Goal: Information Seeking & Learning: Learn about a topic

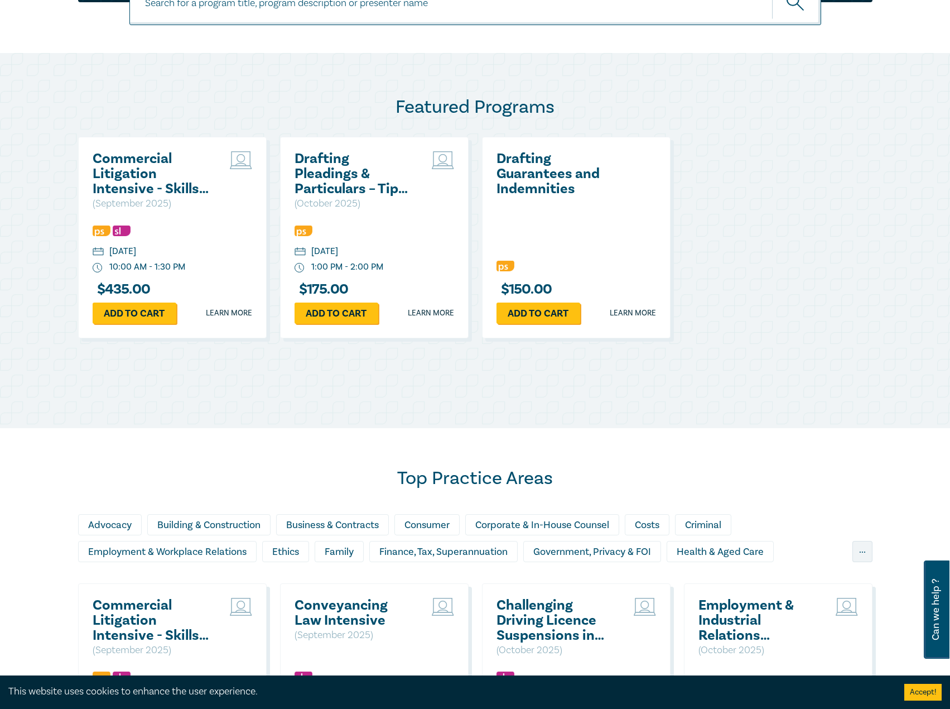
scroll to position [558, 0]
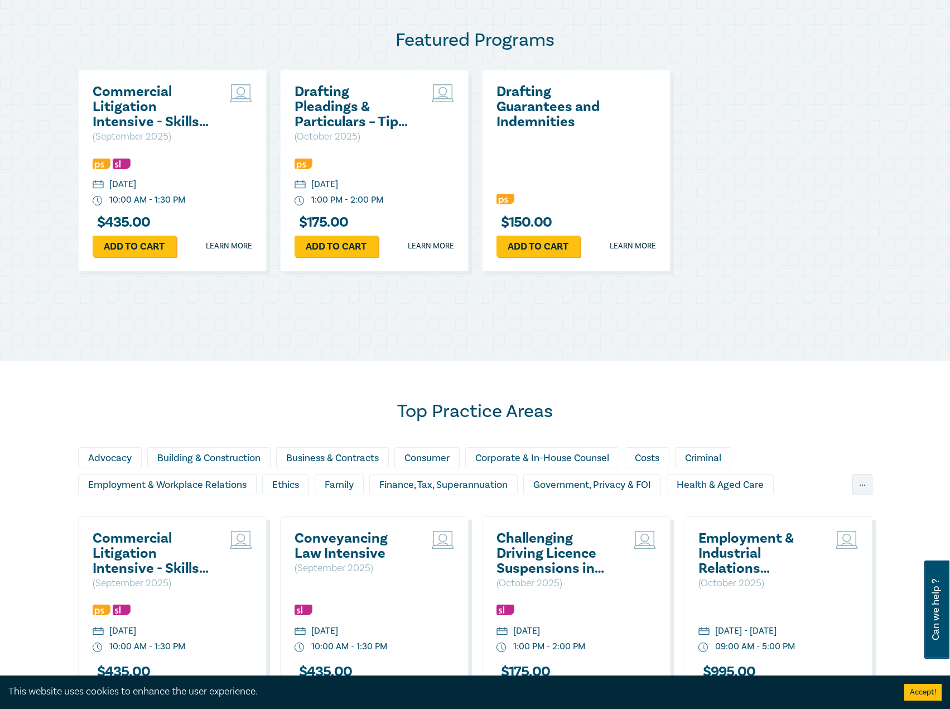
click at [148, 562] on h2 "Commercial Litigation Intensive - Skills and Strategies for Success in Commerci…" at bounding box center [153, 553] width 120 height 45
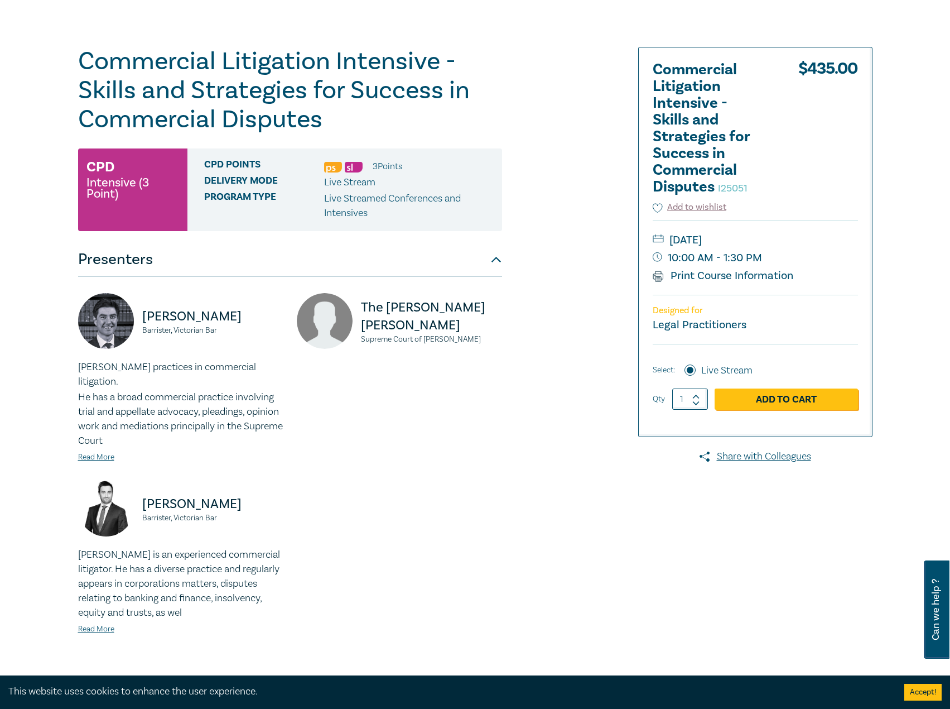
scroll to position [112, 0]
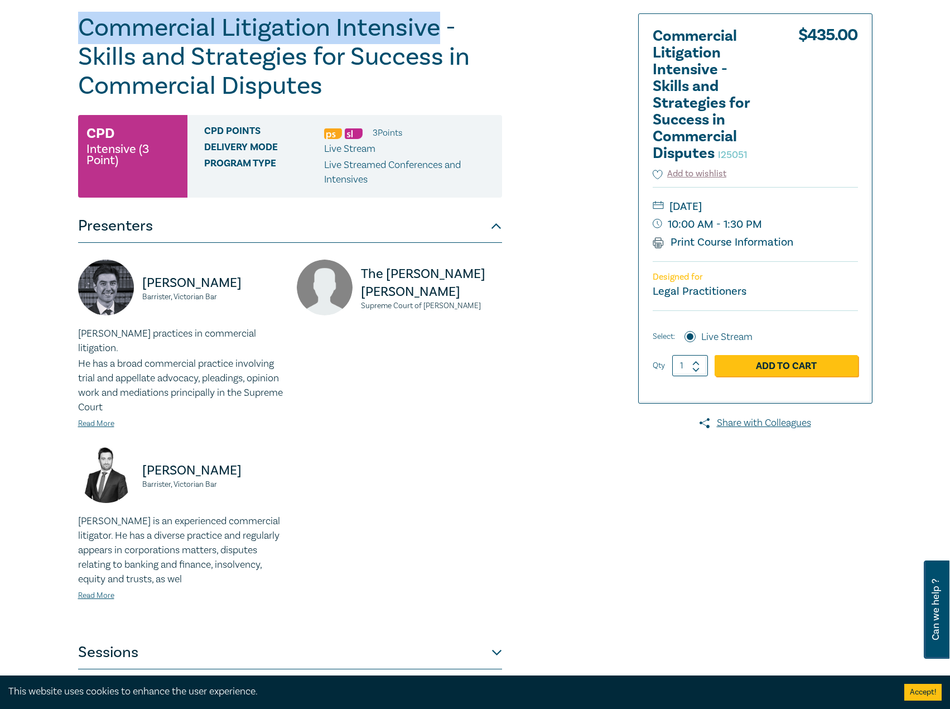
drag, startPoint x: 434, startPoint y: 32, endPoint x: 59, endPoint y: 28, distance: 375.0
click at [59, 28] on div "Commercial Litigation Intensive - Skills and Strategies for Success in Commerci…" at bounding box center [475, 341] width 950 height 762
copy h1 "Commercial Litigation Intensive"
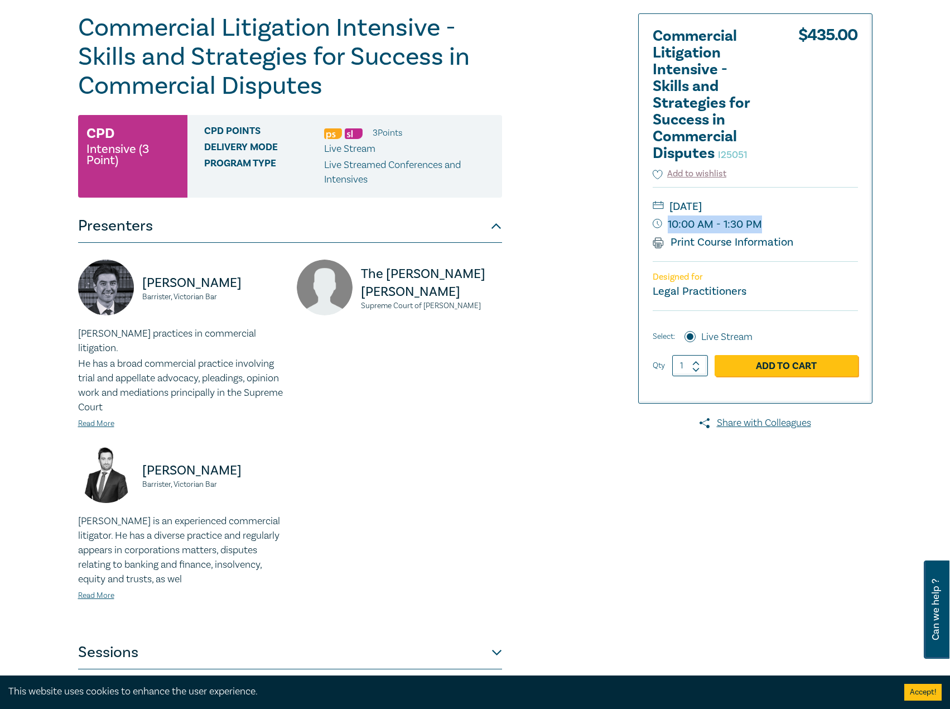
drag, startPoint x: 771, startPoint y: 222, endPoint x: 758, endPoint y: 222, distance: 12.3
click at [758, 222] on small "10:00 AM - 1:30 PM" at bounding box center [755, 224] width 205 height 18
copy small "10:00 AM - 1:30 PM"
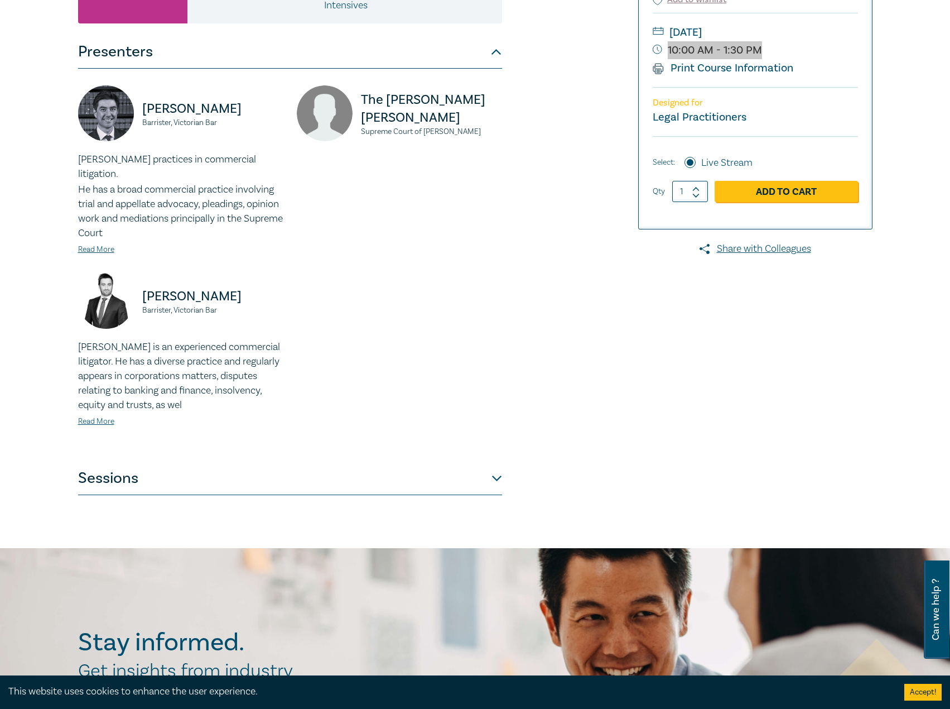
scroll to position [446, 0]
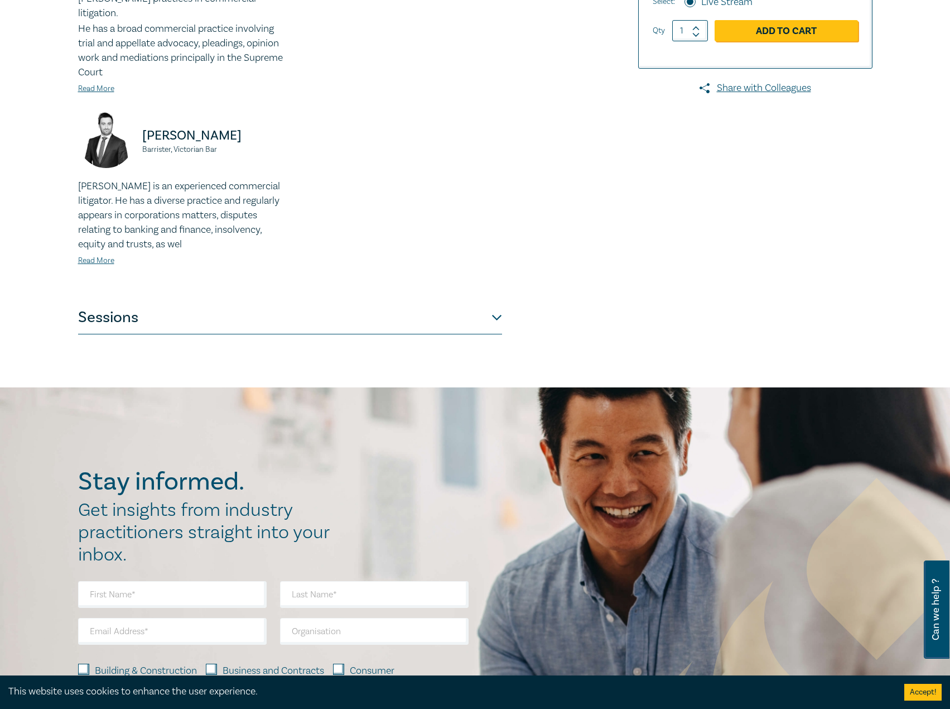
click at [257, 316] on button "Sessions" at bounding box center [290, 317] width 424 height 33
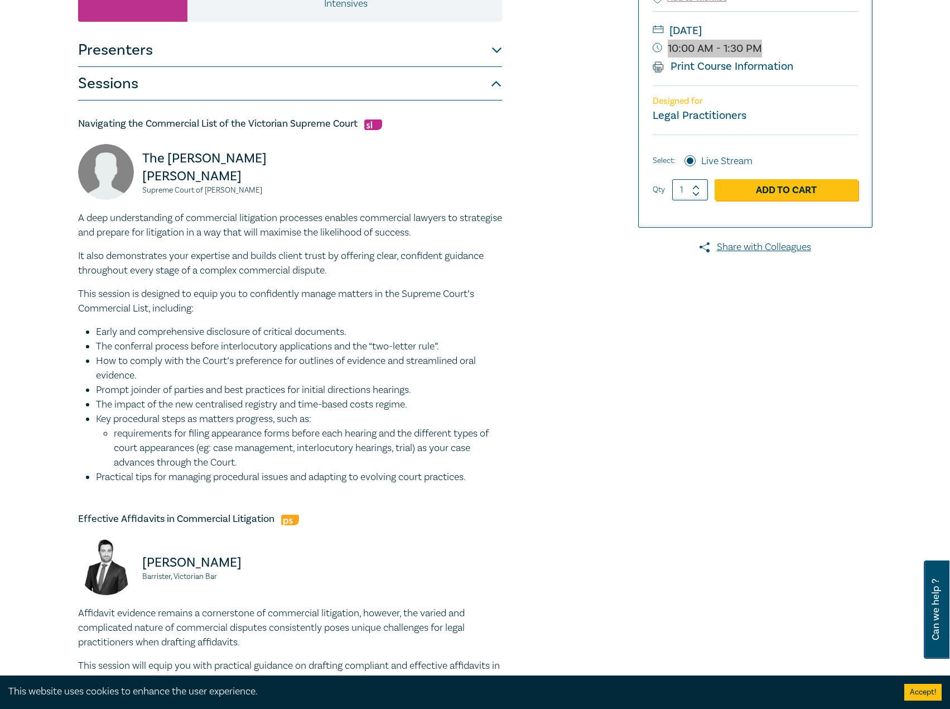
scroll to position [279, 0]
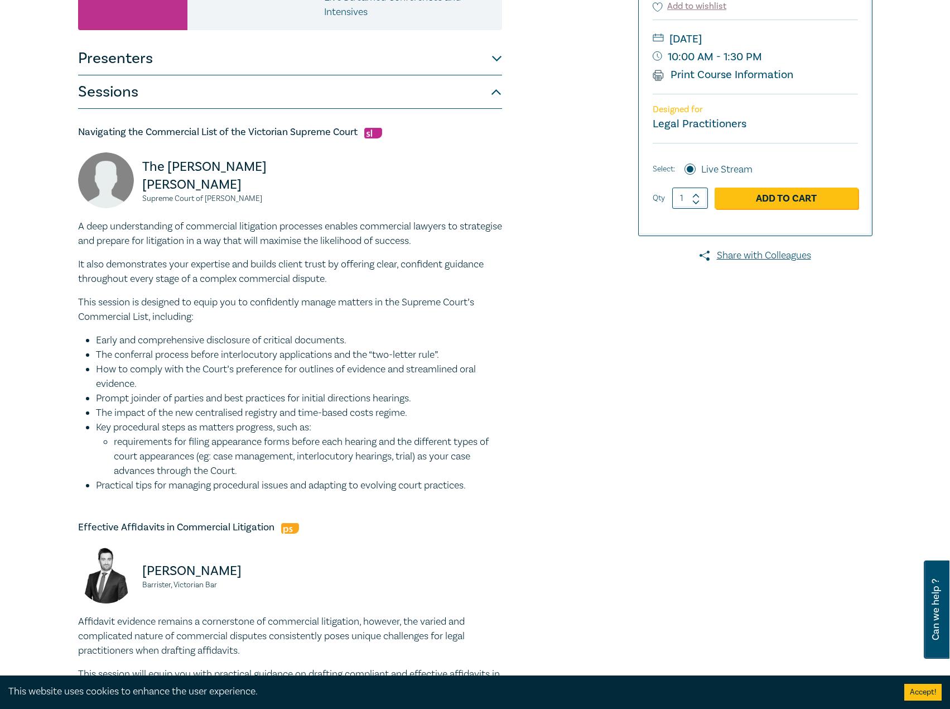
click at [362, 129] on h5 "Navigating the Commercial List of the Victorian Supreme Court" at bounding box center [290, 132] width 424 height 13
drag, startPoint x: 359, startPoint y: 128, endPoint x: 63, endPoint y: 122, distance: 295.8
click at [63, 122] on div "Commercial Litigation Intensive - Skills and Strategies for Success in Commerci…" at bounding box center [475, 583] width 950 height 1581
copy h5 "Navigating the Commercial List of the Victorian Supreme Court"
click at [191, 176] on p "The Hon. Justice M Osborne" at bounding box center [212, 176] width 141 height 36
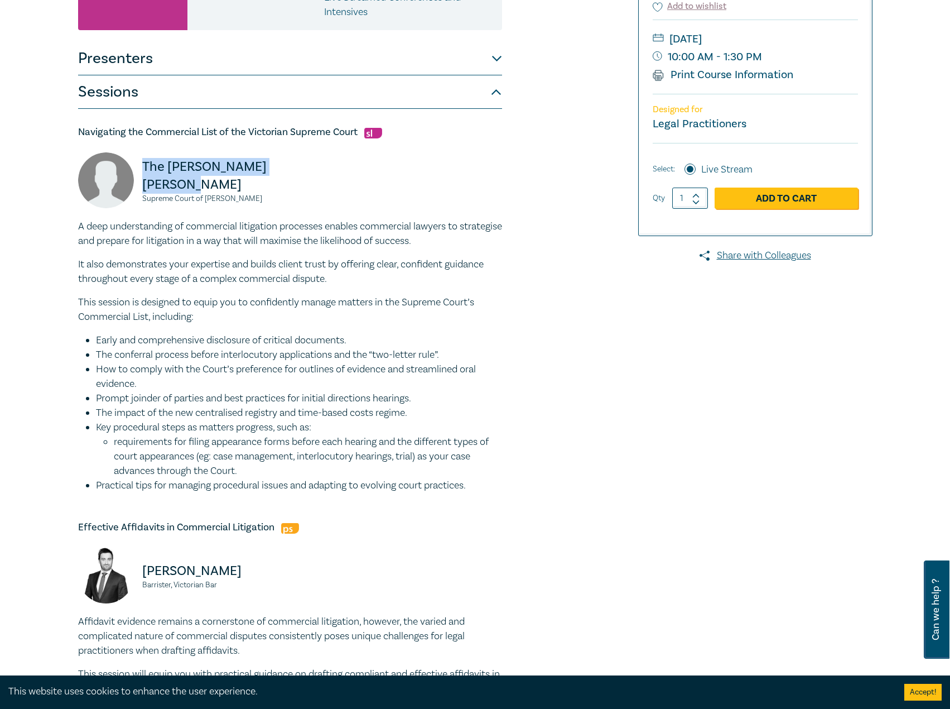
drag, startPoint x: 198, startPoint y: 180, endPoint x: 137, endPoint y: 169, distance: 61.3
click at [137, 169] on div "The Hon. Justice M Osborne Supreme Court of Victoria" at bounding box center [180, 185] width 205 height 67
copy p "The Hon. Justice M Osborne"
drag, startPoint x: 245, startPoint y: 201, endPoint x: 142, endPoint y: 199, distance: 103.2
click at [142, 199] on small "Supreme Court of Victoria" at bounding box center [212, 199] width 141 height 8
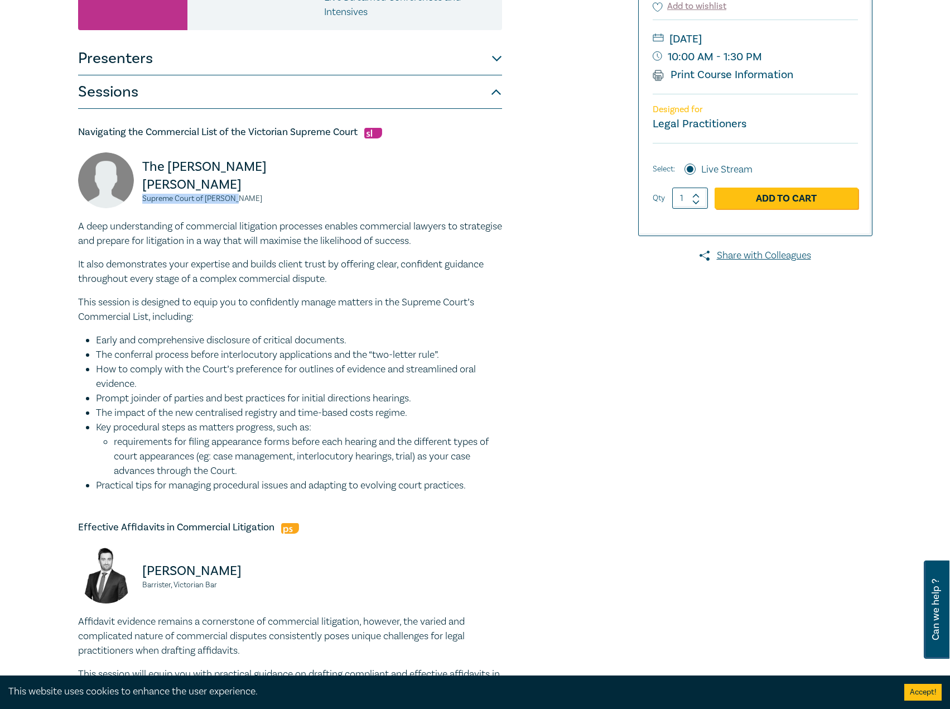
copy small "Supreme Court of Victoria"
click at [94, 228] on p "A deep understanding of commercial litigation processes enables commercial lawy…" at bounding box center [290, 233] width 424 height 29
click at [242, 61] on button "Presenters" at bounding box center [290, 58] width 424 height 33
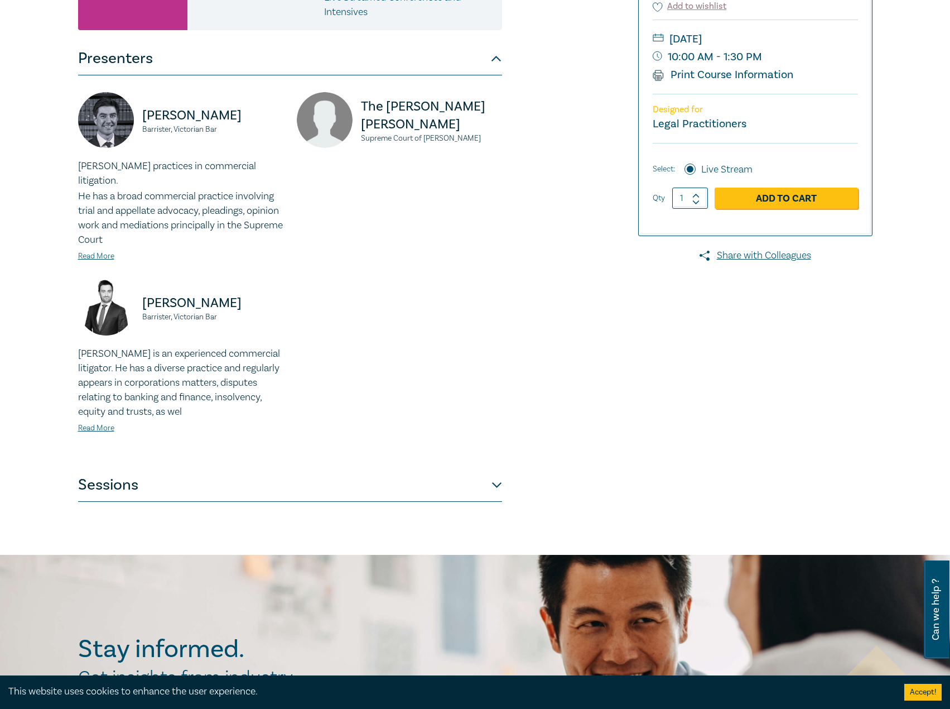
click at [266, 468] on button "Sessions" at bounding box center [290, 484] width 424 height 33
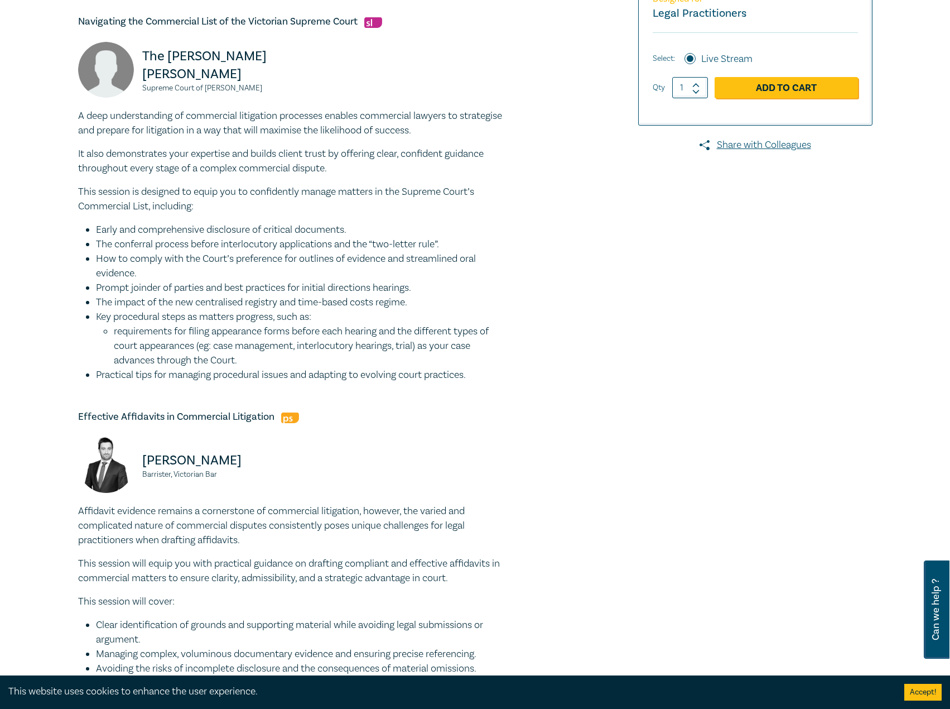
scroll to position [558, 0]
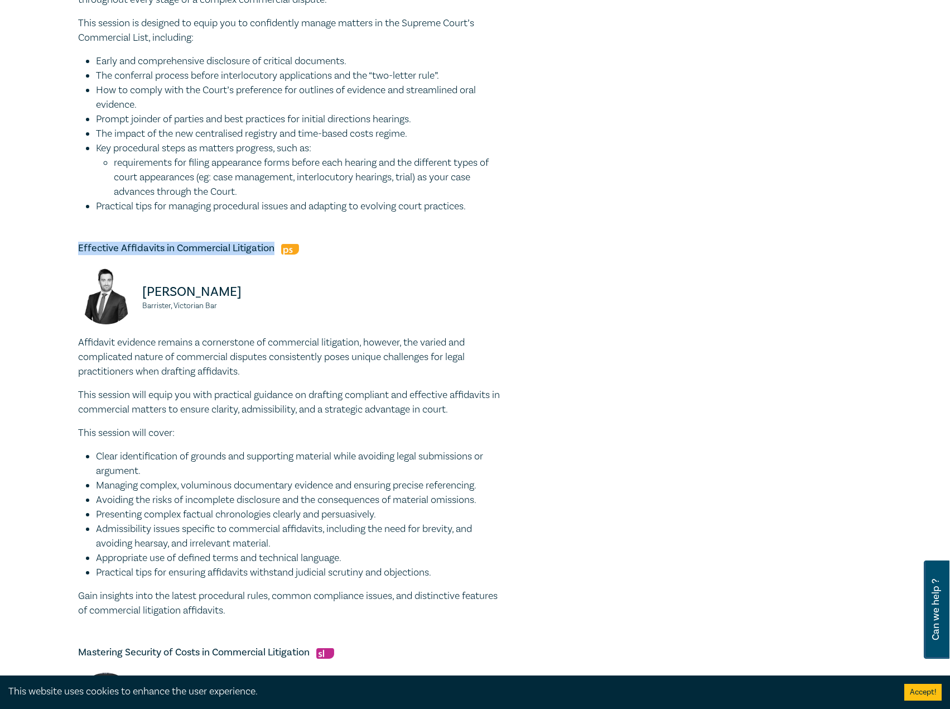
drag, startPoint x: 272, startPoint y: 245, endPoint x: 71, endPoint y: 251, distance: 200.4
click at [71, 251] on div "Commercial Litigation Intensive - Skills and Strategies for Success in Commerci…" at bounding box center [340, 304] width 538 height 1475
copy h5 "Effective Affidavits in Commercial Litigation"
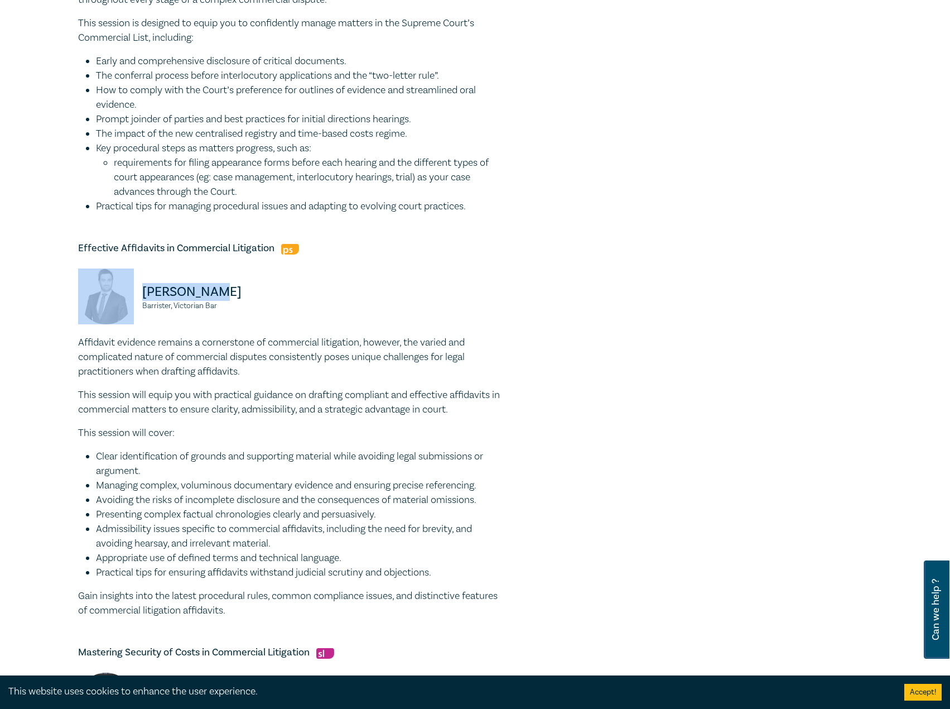
drag, startPoint x: 229, startPoint y: 291, endPoint x: 126, endPoint y: 292, distance: 103.2
click at [126, 292] on div "Adam Purton Barrister, Victorian Bar" at bounding box center [180, 301] width 205 height 67
copy div "Adam Purton"
drag, startPoint x: 236, startPoint y: 307, endPoint x: 133, endPoint y: 302, distance: 103.3
click at [133, 302] on div "Adam Purton Barrister, Victorian Bar" at bounding box center [180, 301] width 205 height 67
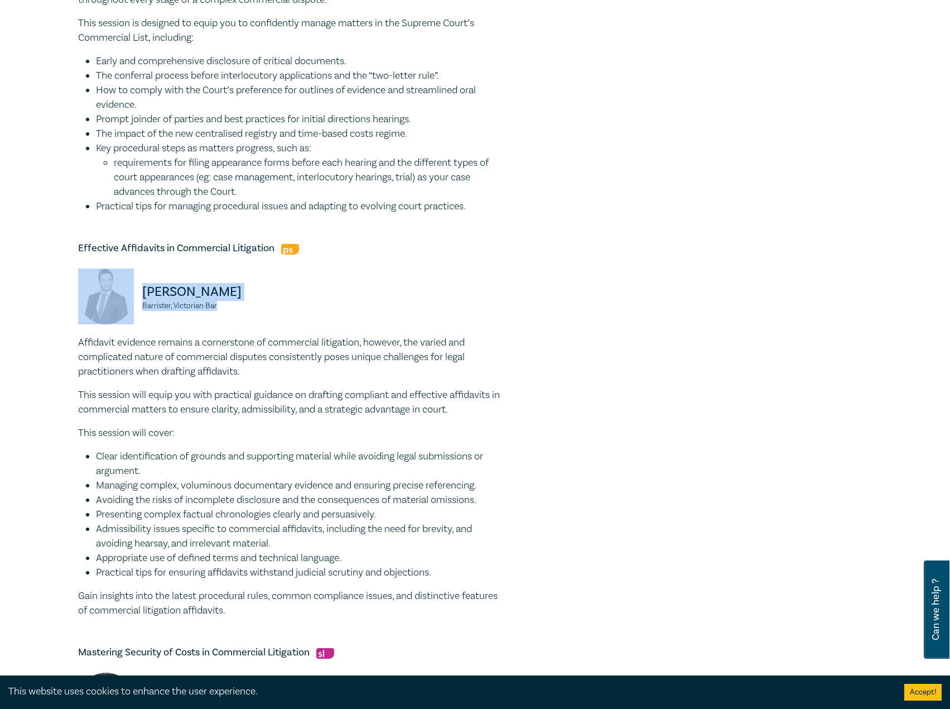
click at [218, 300] on p "Adam Purton" at bounding box center [212, 292] width 141 height 18
drag, startPoint x: 224, startPoint y: 305, endPoint x: 143, endPoint y: 304, distance: 80.9
click at [143, 304] on small "Barrister, Victorian Bar" at bounding box center [212, 306] width 141 height 8
copy small "Barrister, Victorian Bar"
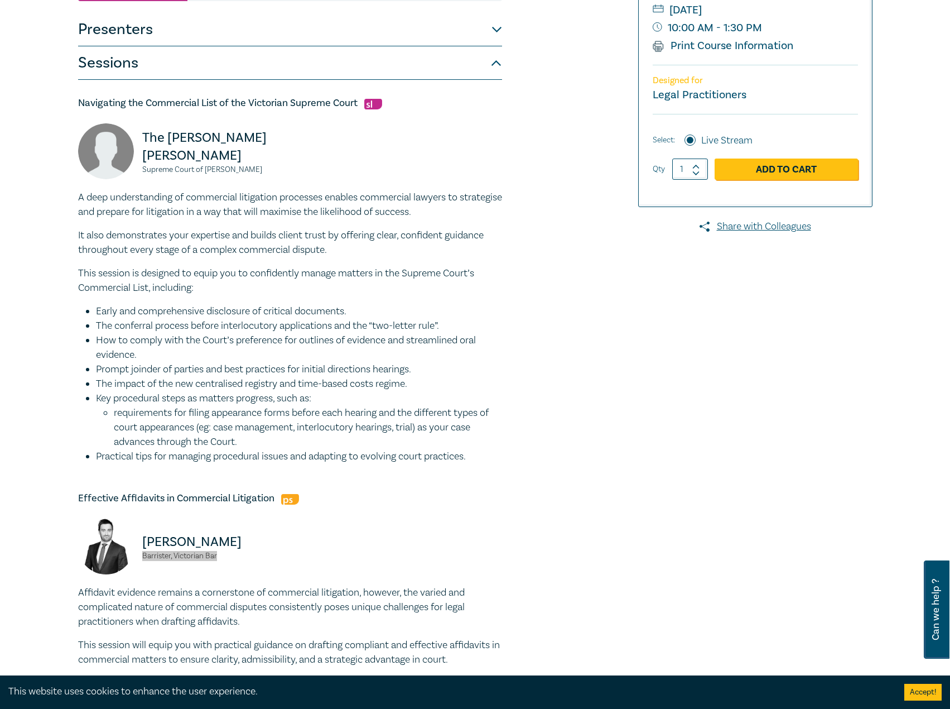
scroll to position [223, 0]
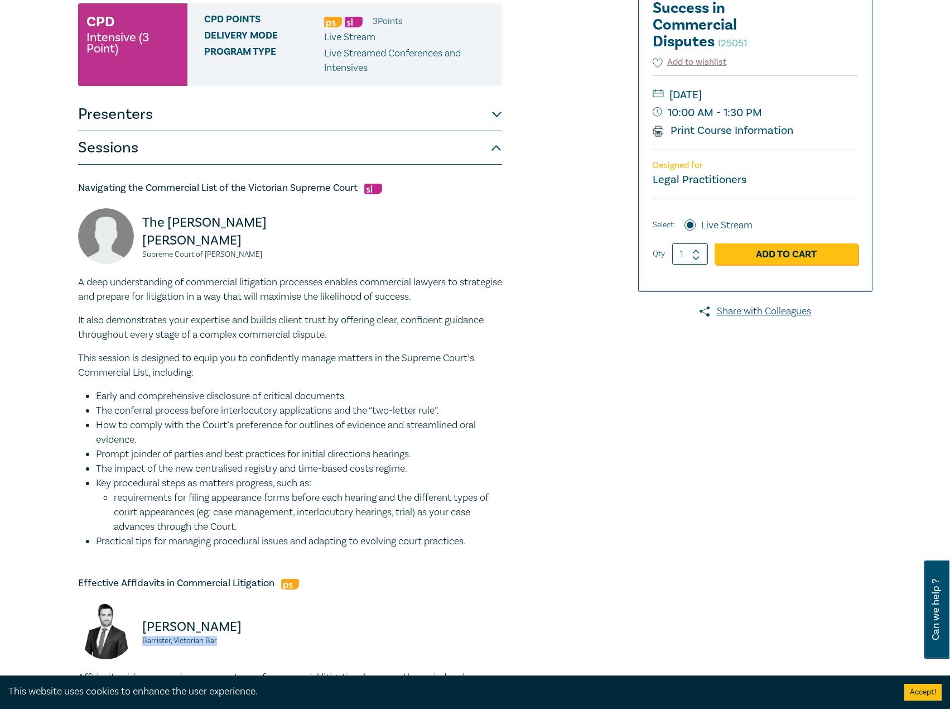
click at [343, 119] on button "Presenters" at bounding box center [290, 114] width 424 height 33
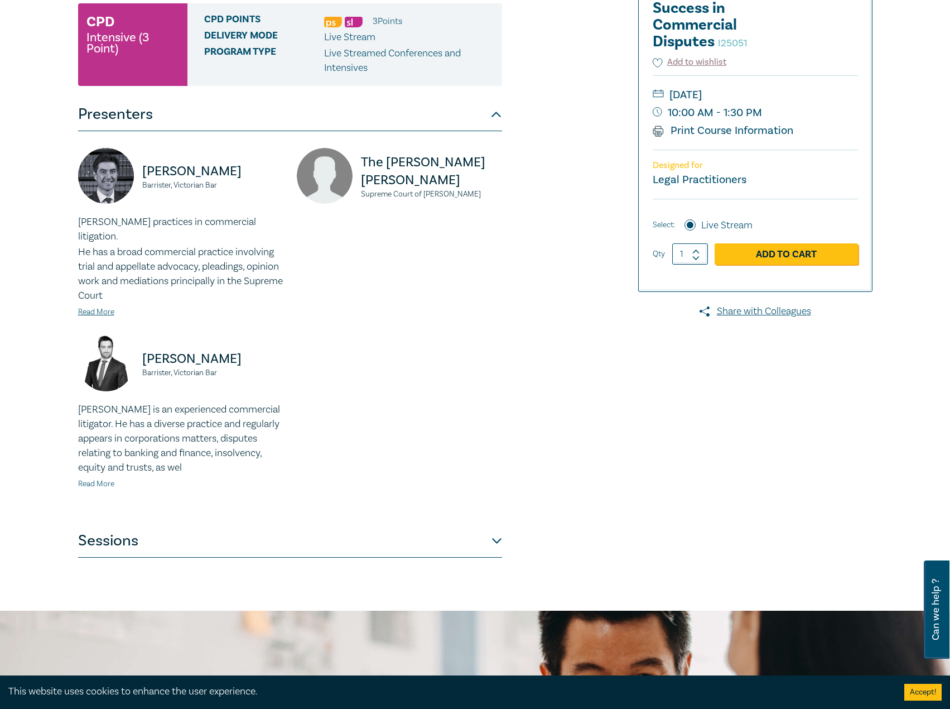
click at [108, 479] on link "Read More" at bounding box center [96, 484] width 36 height 10
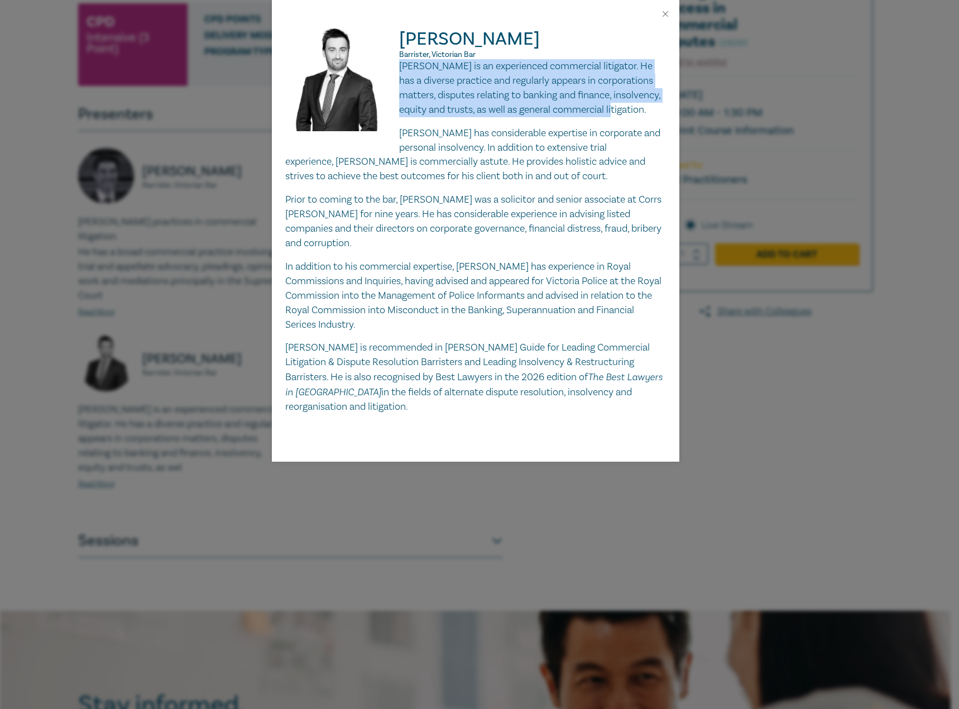
drag, startPoint x: 463, startPoint y: 126, endPoint x: 400, endPoint y: 71, distance: 83.0
click at [400, 71] on p "Adam is an experienced commercial litigator. He has a diverse practice and regu…" at bounding box center [475, 88] width 381 height 58
copy p "Adam is an experienced commercial litigator. He has a diverse practice and regu…"
click at [662, 17] on button "Close" at bounding box center [665, 14] width 10 height 10
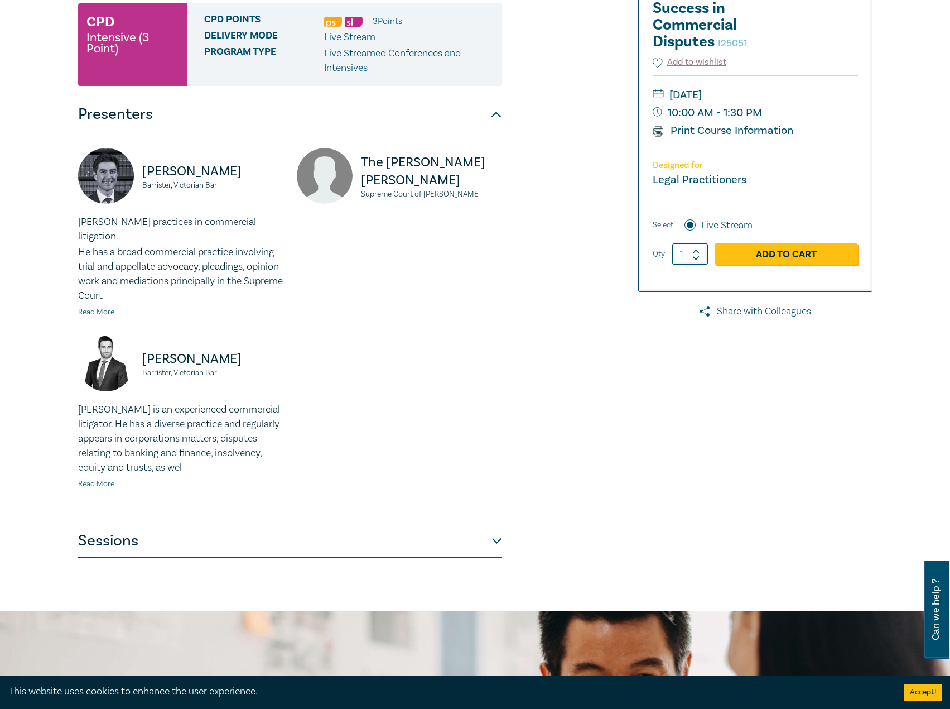
click at [313, 537] on button "Sessions" at bounding box center [290, 540] width 424 height 33
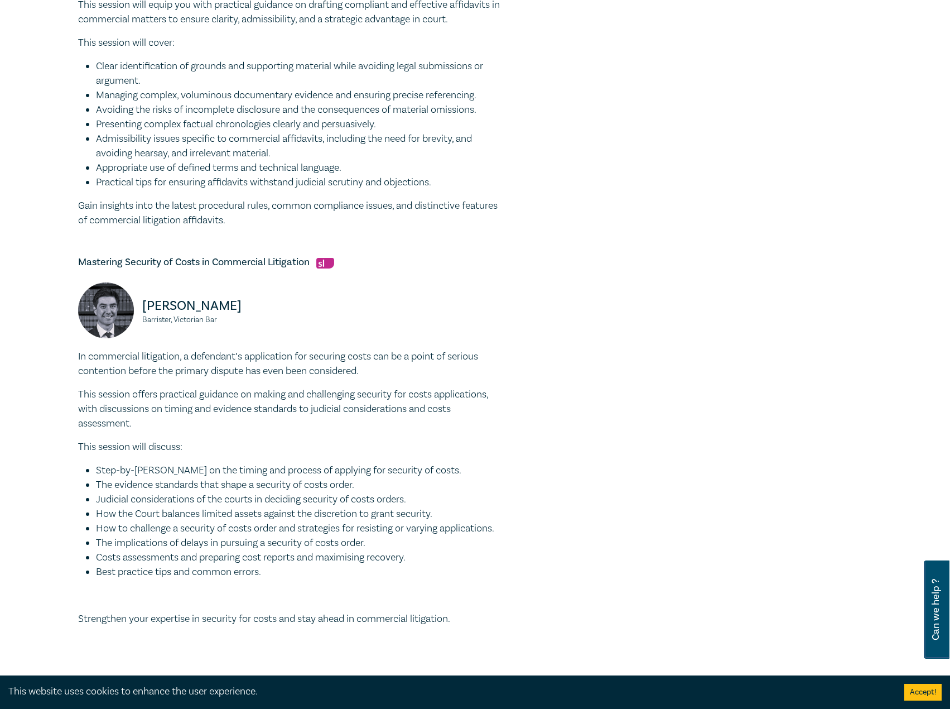
scroll to position [949, 0]
drag, startPoint x: 313, startPoint y: 262, endPoint x: 59, endPoint y: 262, distance: 254.4
drag, startPoint x: 232, startPoint y: 324, endPoint x: 125, endPoint y: 307, distance: 107.9
click at [125, 307] on div "Jonathan Wilkinson Barrister, Victorian Bar" at bounding box center [180, 315] width 205 height 67
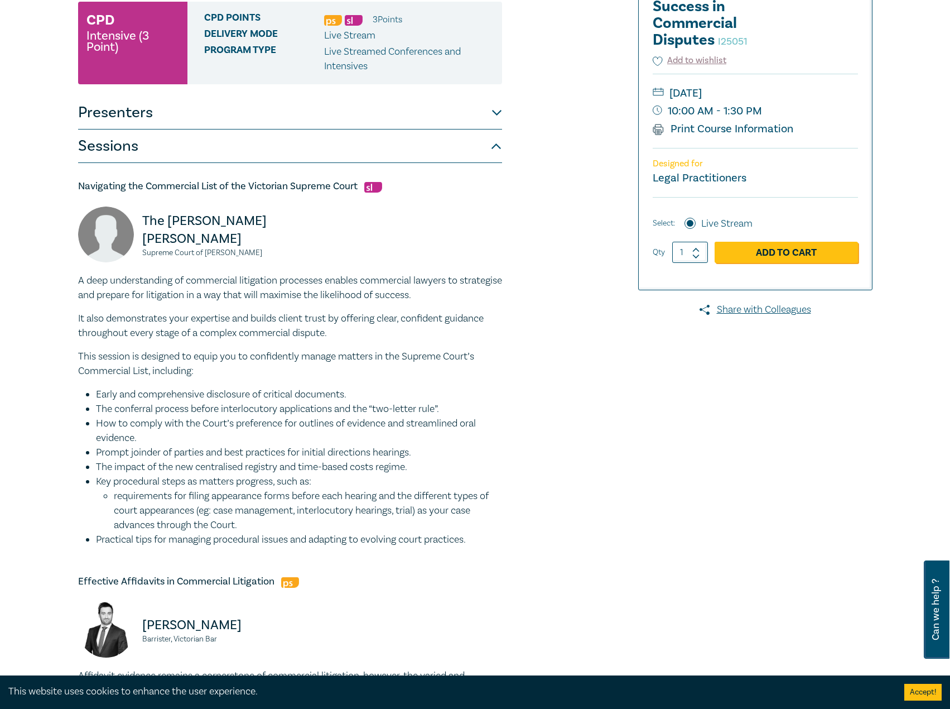
scroll to position [112, 0]
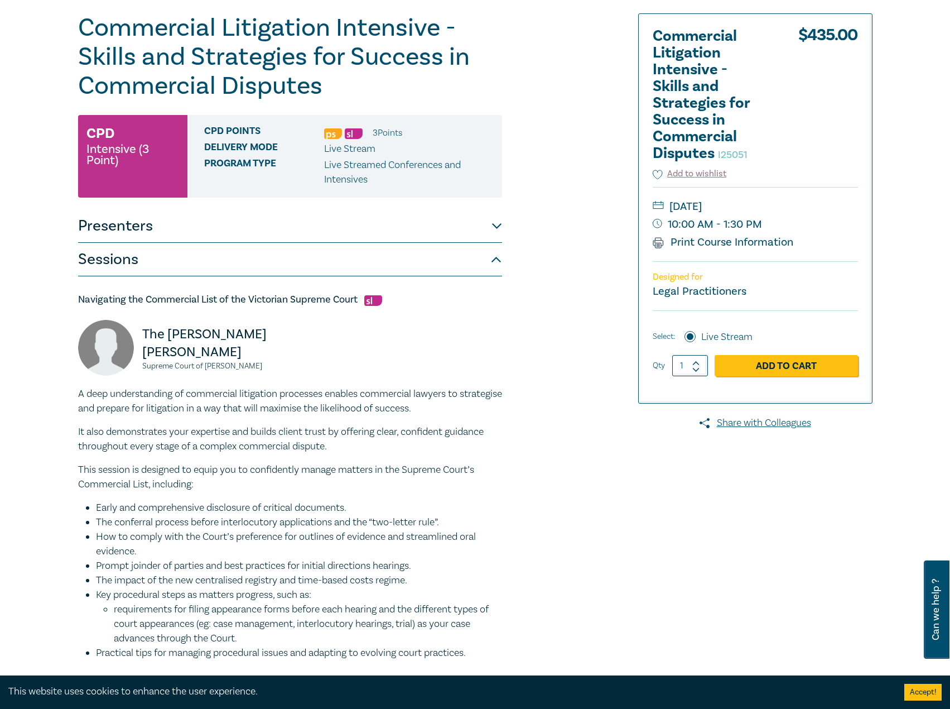
click at [301, 230] on button "Presenters" at bounding box center [290, 225] width 424 height 33
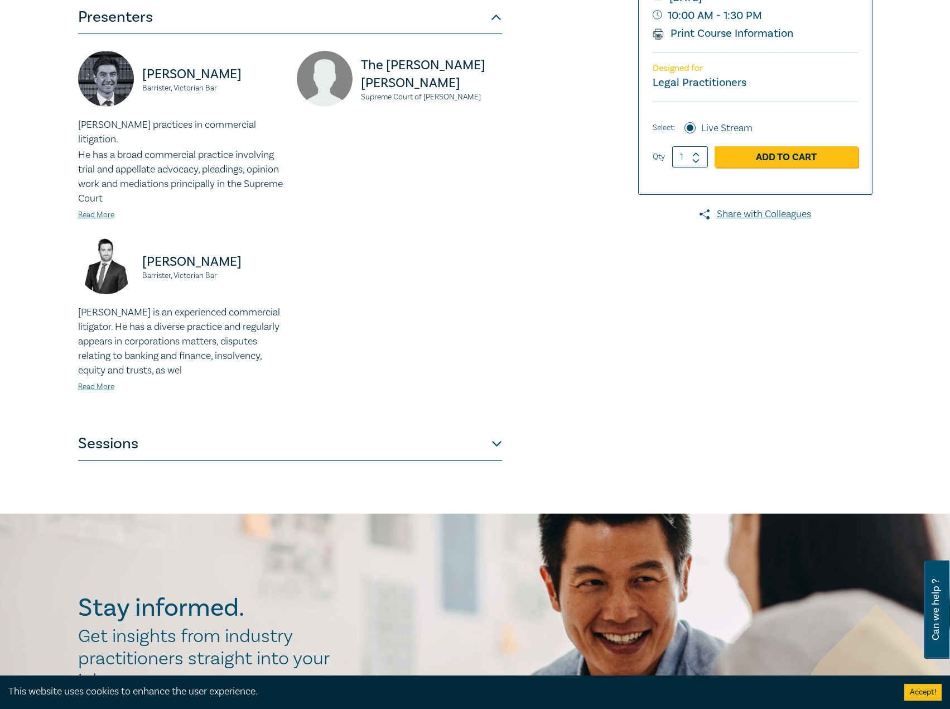
scroll to position [335, 0]
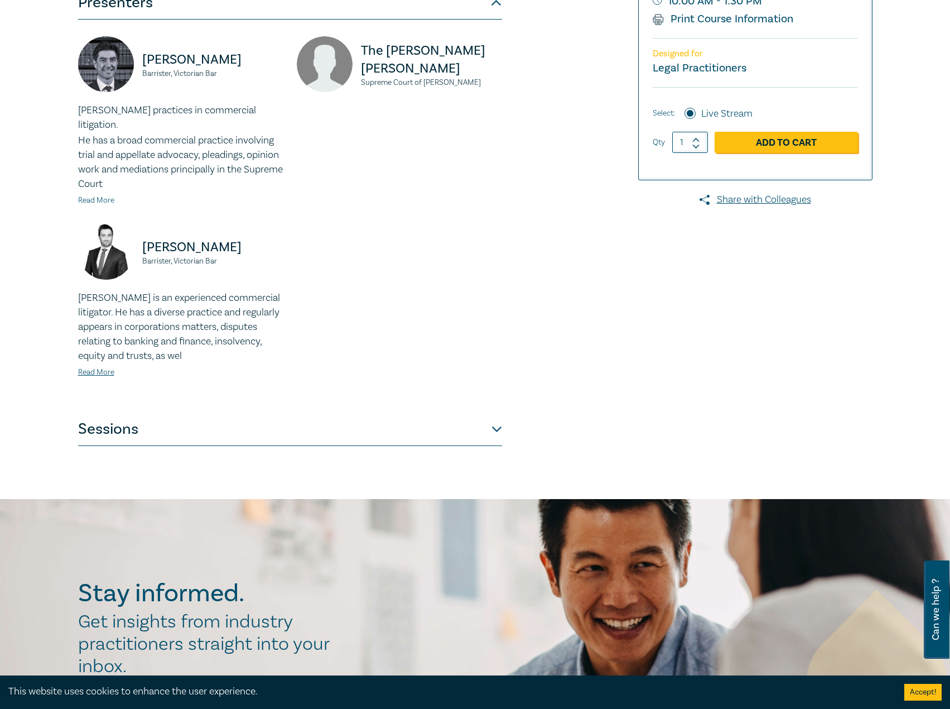
click at [94, 195] on link "Read More" at bounding box center [96, 200] width 36 height 10
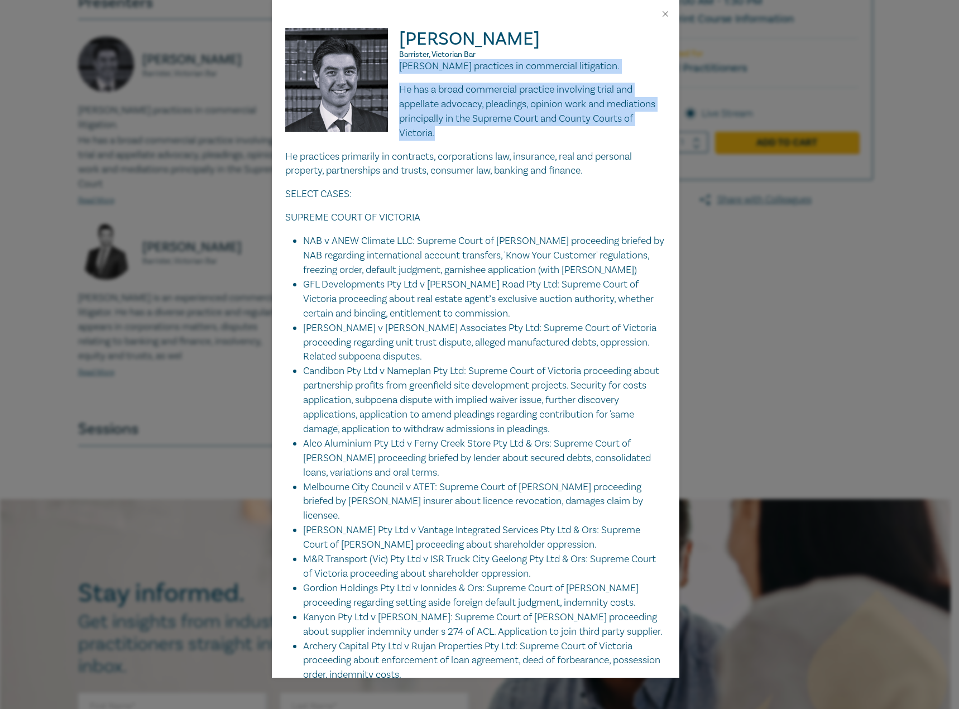
drag, startPoint x: 398, startPoint y: 67, endPoint x: 506, endPoint y: 131, distance: 125.6
click at [506, 131] on div "Jonathan practices in commercial litigation. He has a broad commercial practice…" at bounding box center [475, 722] width 381 height 1327
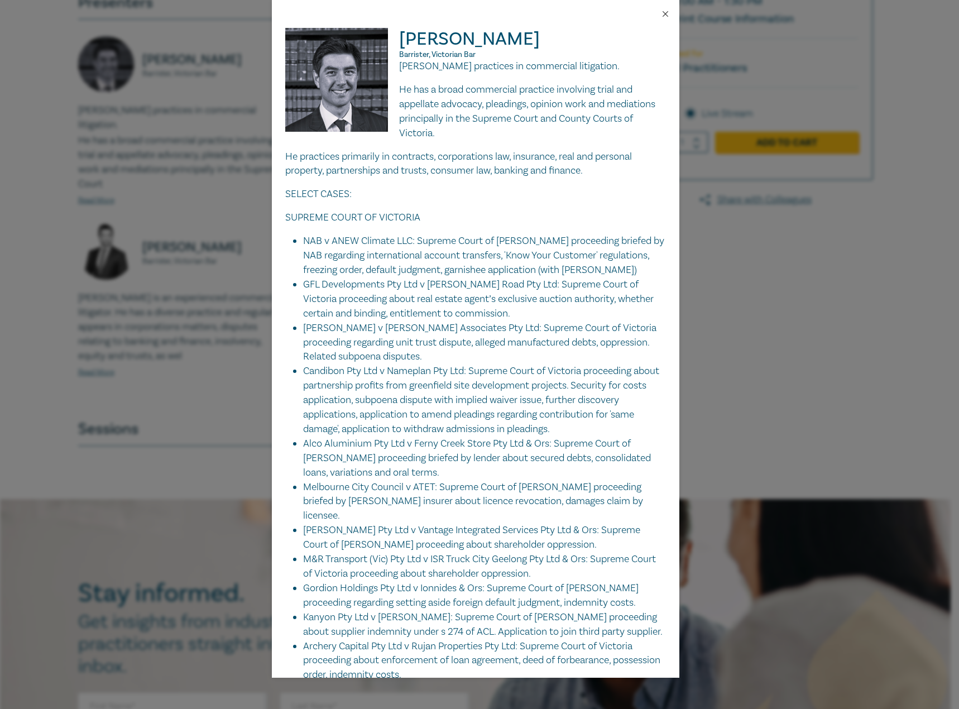
drag, startPoint x: 652, startPoint y: 16, endPoint x: 663, endPoint y: 15, distance: 10.6
click at [652, 16] on div at bounding box center [475, 14] width 407 height 28
click at [666, 14] on button "Close" at bounding box center [665, 14] width 10 height 10
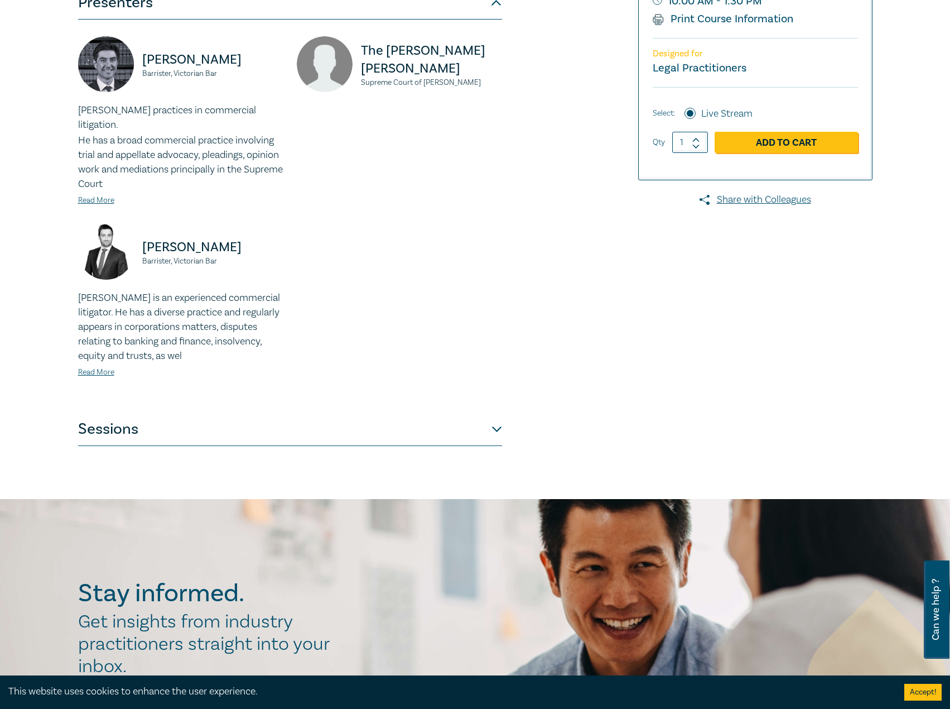
click at [233, 412] on button "Sessions" at bounding box center [290, 428] width 424 height 33
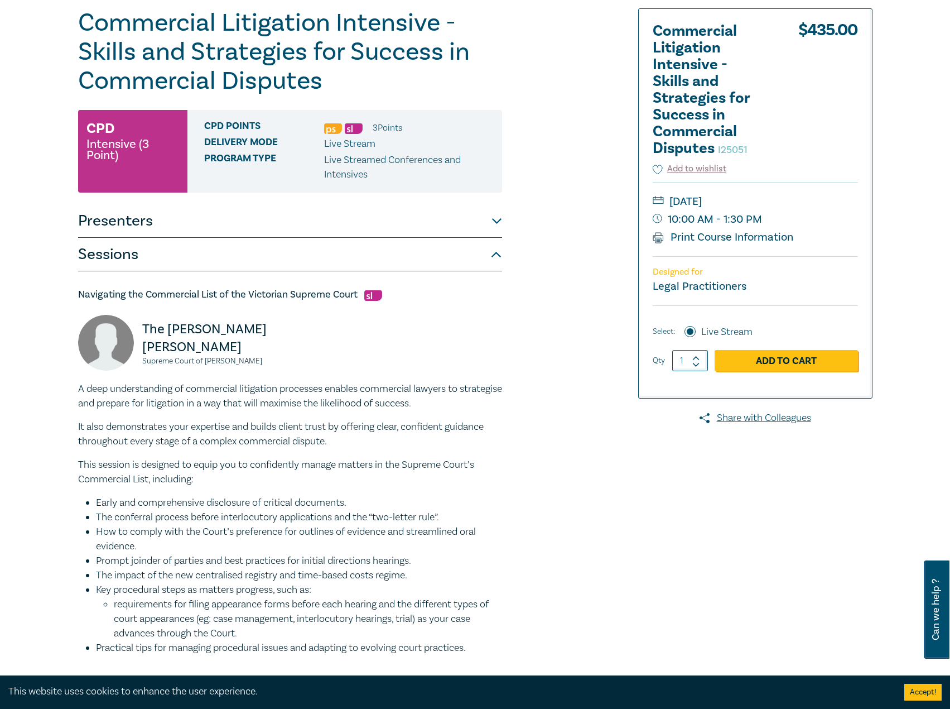
scroll to position [112, 0]
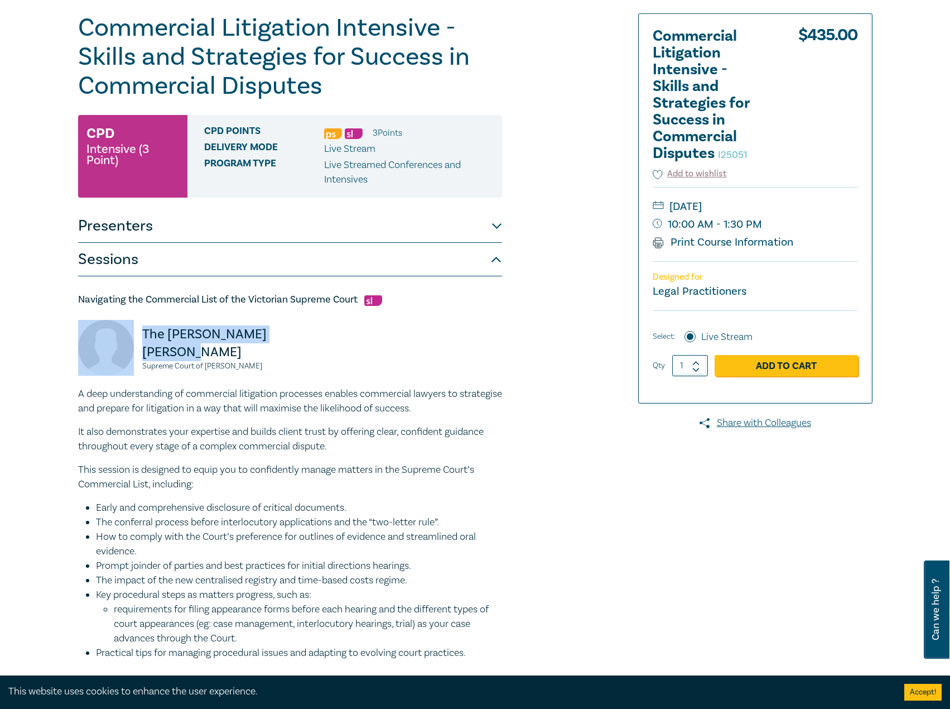
drag, startPoint x: 210, startPoint y: 353, endPoint x: 127, endPoint y: 333, distance: 85.5
click at [127, 333] on div "The Hon. Justice M Osborne Supreme Court of Victoria" at bounding box center [180, 353] width 205 height 67
click at [240, 319] on div "Navigating the Commercial List of the Victorian Supreme Court The Hon. Justice …" at bounding box center [290, 476] width 424 height 367
drag, startPoint x: 258, startPoint y: 333, endPoint x: 242, endPoint y: 333, distance: 15.6
click at [242, 333] on p "The [PERSON_NAME] [PERSON_NAME]" at bounding box center [212, 343] width 141 height 36
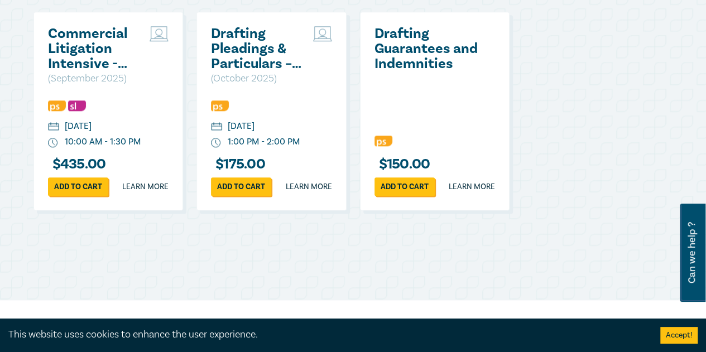
click at [103, 52] on h2 "Commercial Litigation Intensive - Skills and Strategies for Success in Commerci…" at bounding box center [96, 48] width 97 height 45
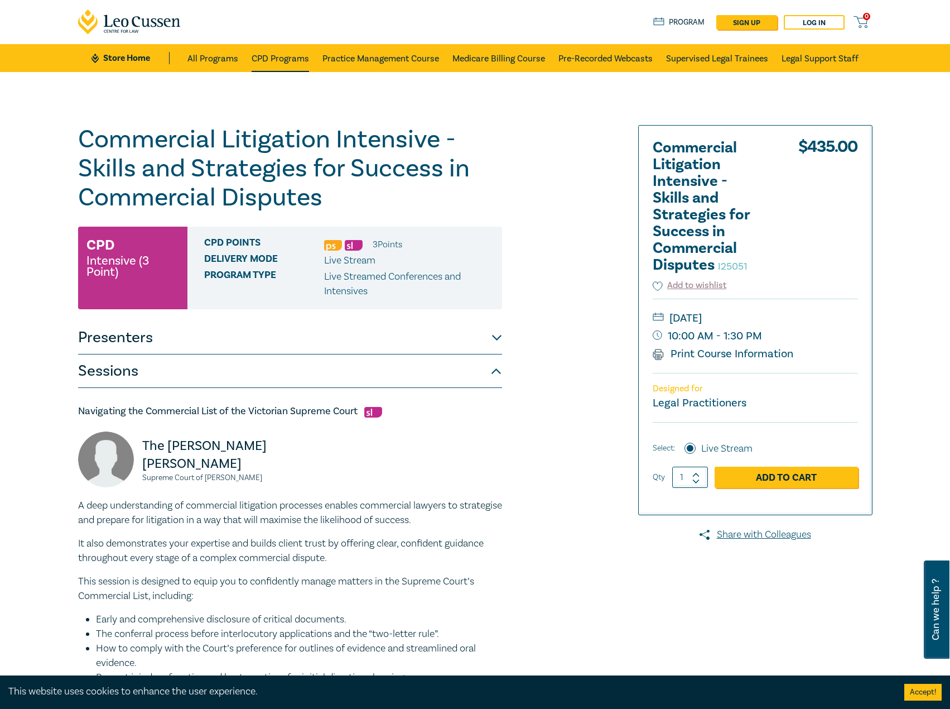
click at [279, 68] on link "CPD Programs" at bounding box center [280, 58] width 57 height 28
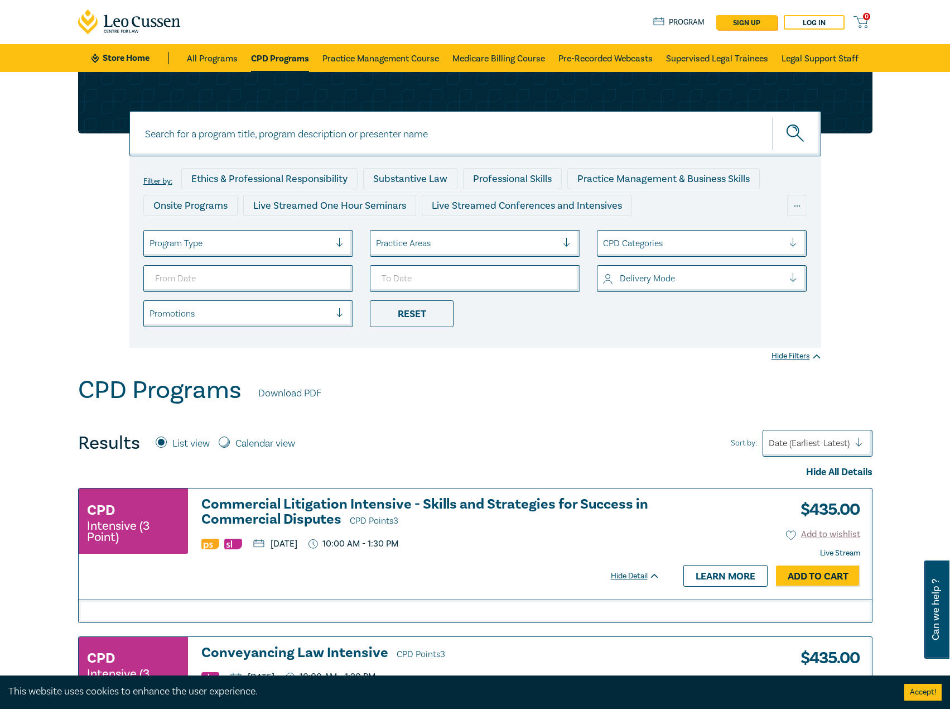
click at [368, 113] on input at bounding box center [475, 133] width 692 height 45
type input "i25056"
click at [772, 117] on button "submit" at bounding box center [796, 134] width 49 height 34
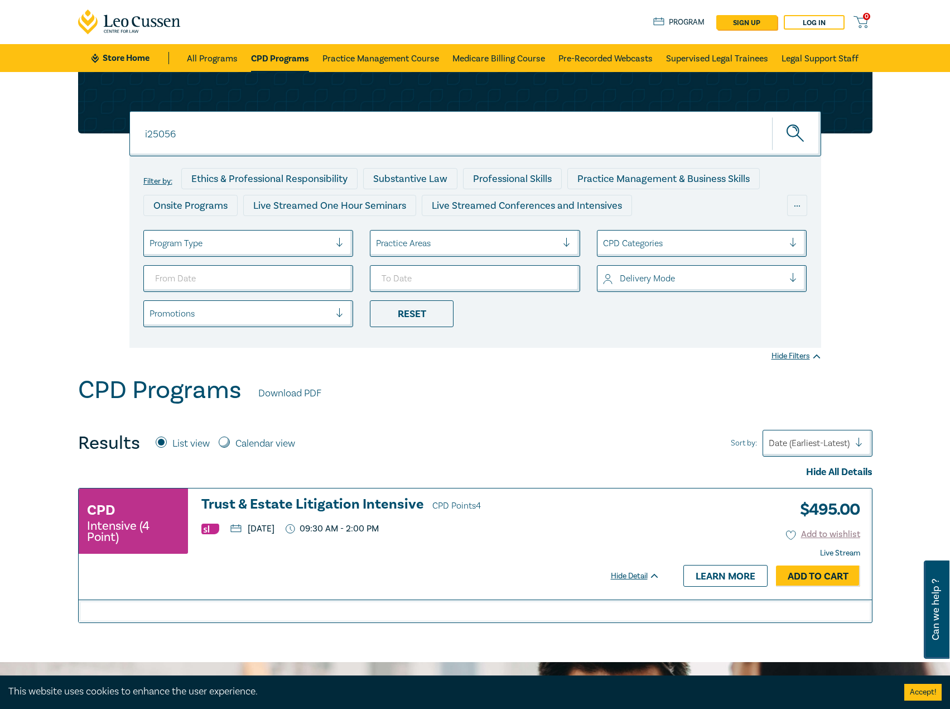
click at [332, 504] on h3 "Trust & Estate Litigation Intensive CPD Points 4" at bounding box center [430, 505] width 459 height 17
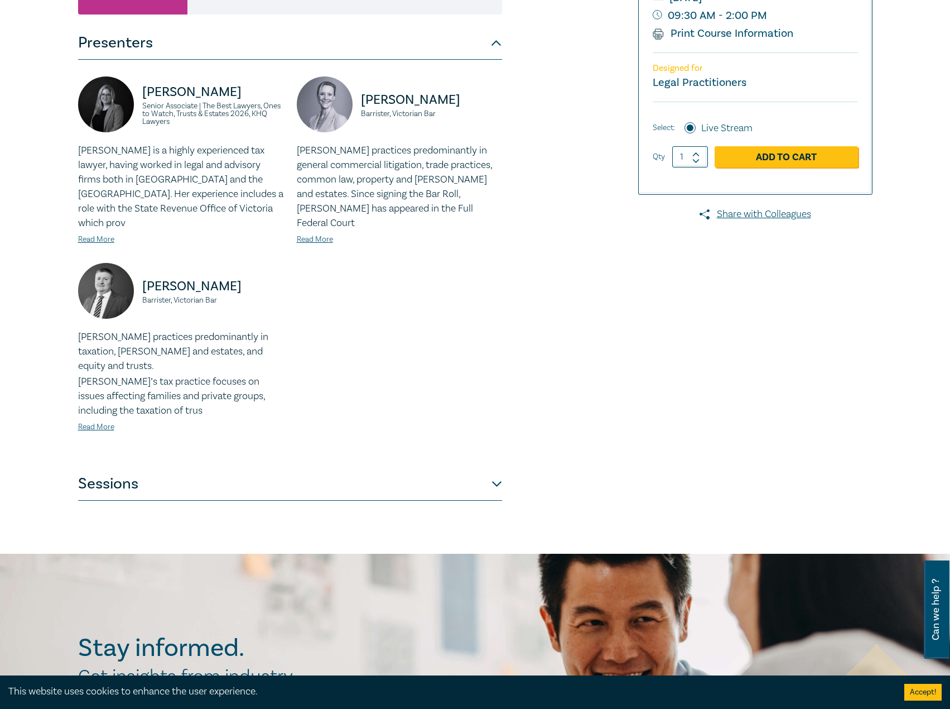
scroll to position [279, 0]
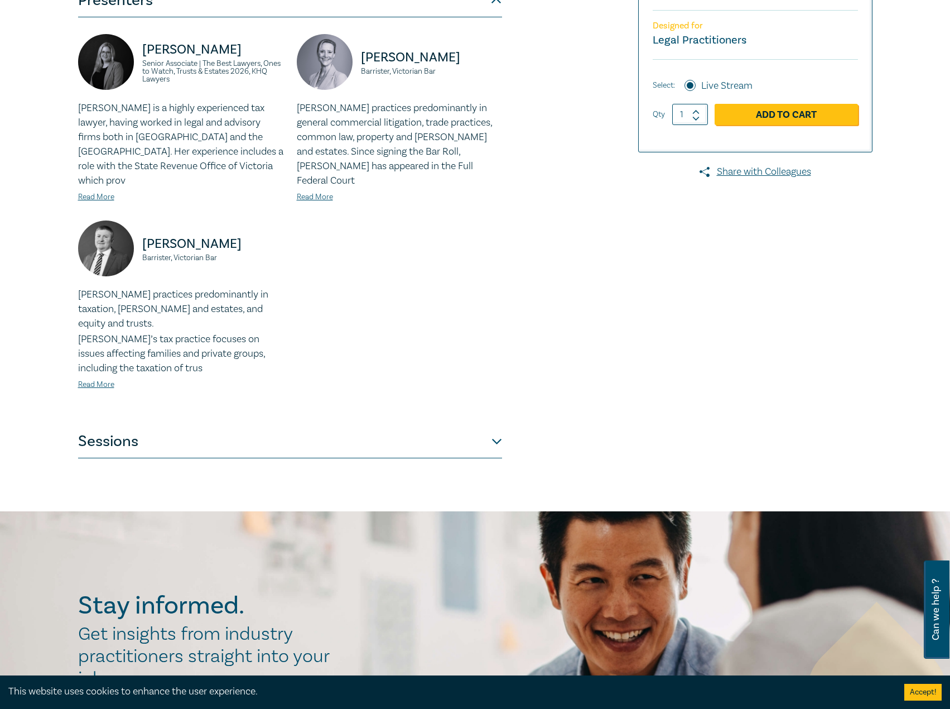
click at [287, 425] on button "Sessions" at bounding box center [290, 441] width 424 height 33
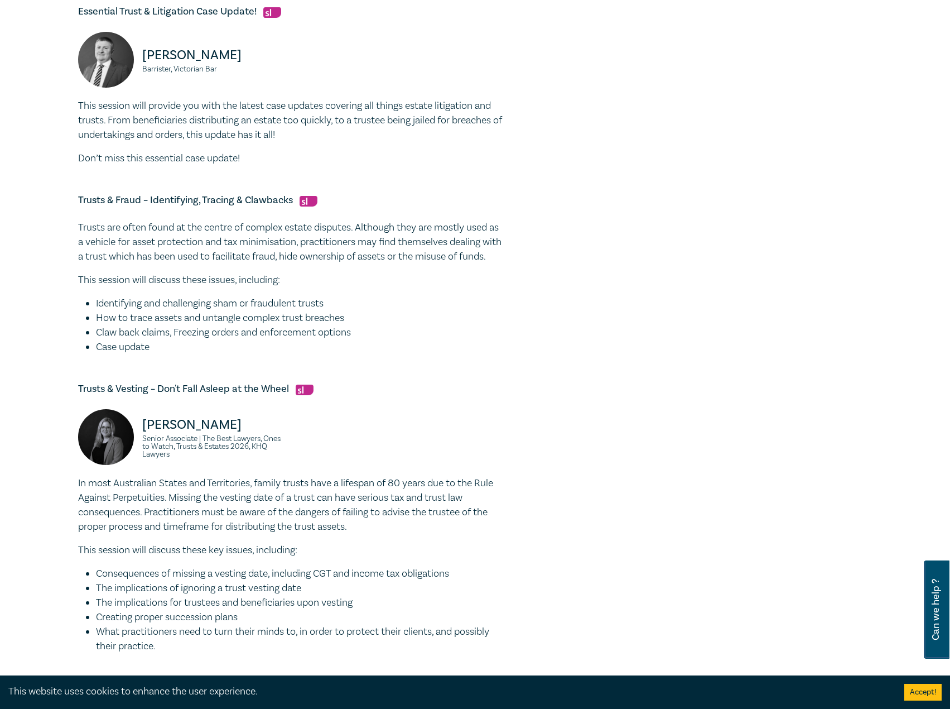
scroll to position [781, 0]
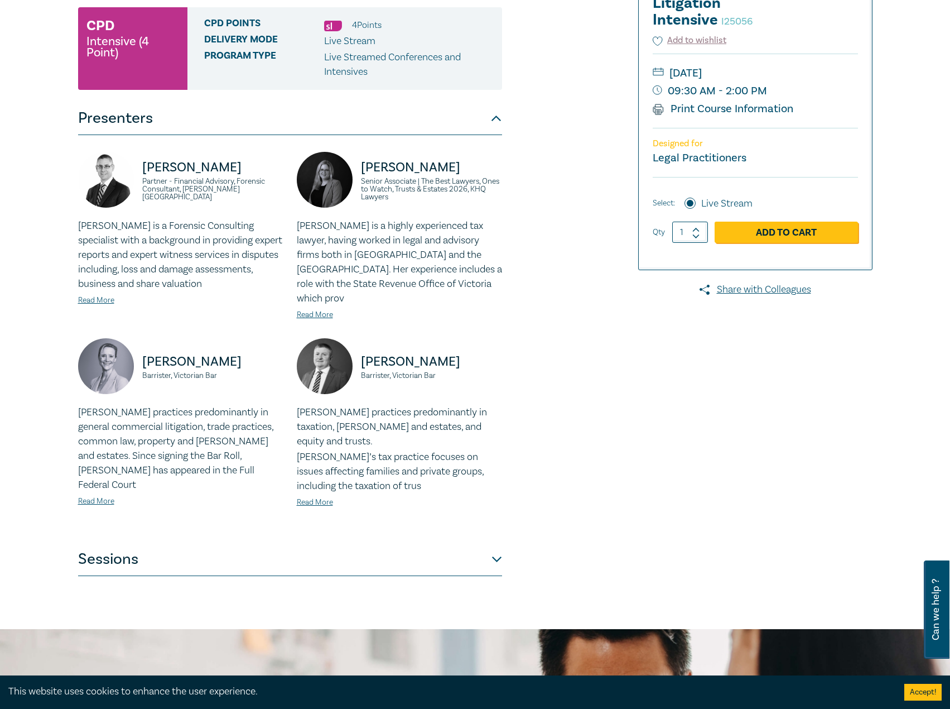
scroll to position [167, 0]
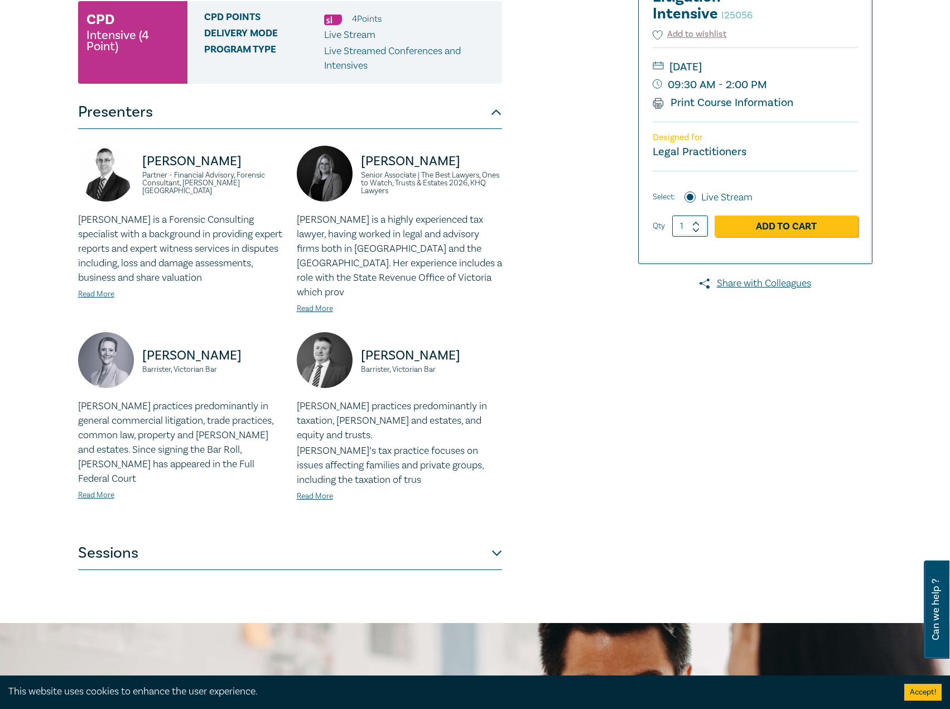
click at [457, 536] on button "Sessions" at bounding box center [290, 552] width 424 height 33
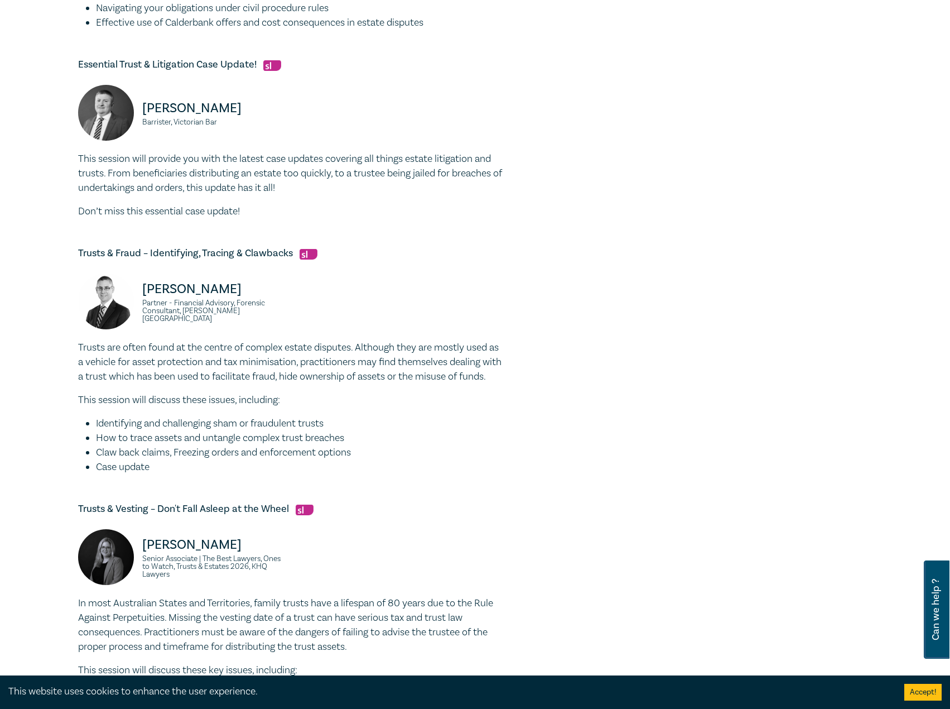
scroll to position [670, 0]
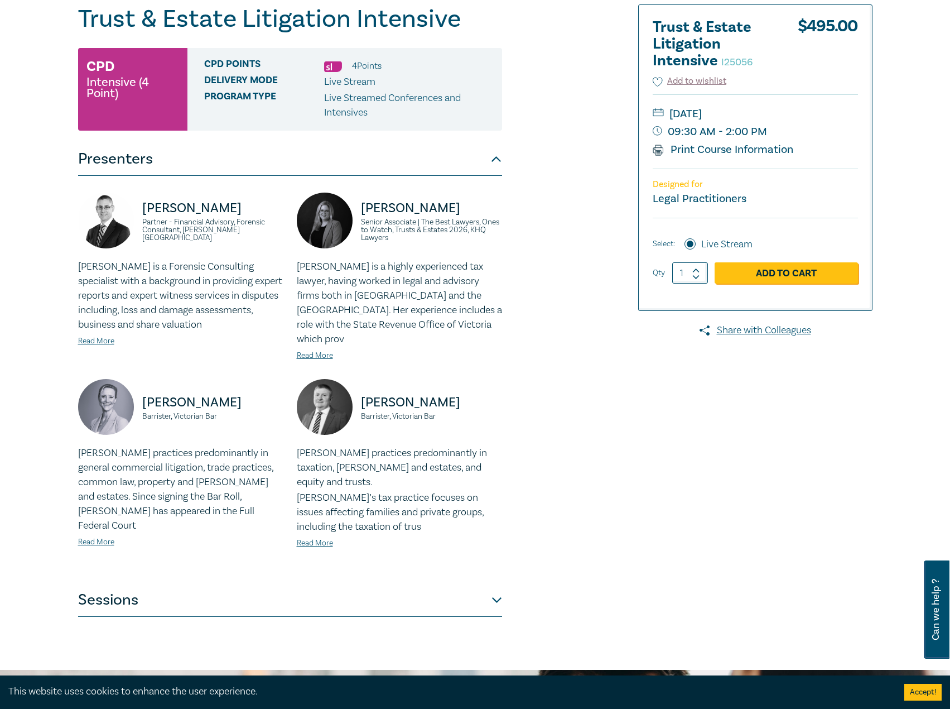
scroll to position [335, 0]
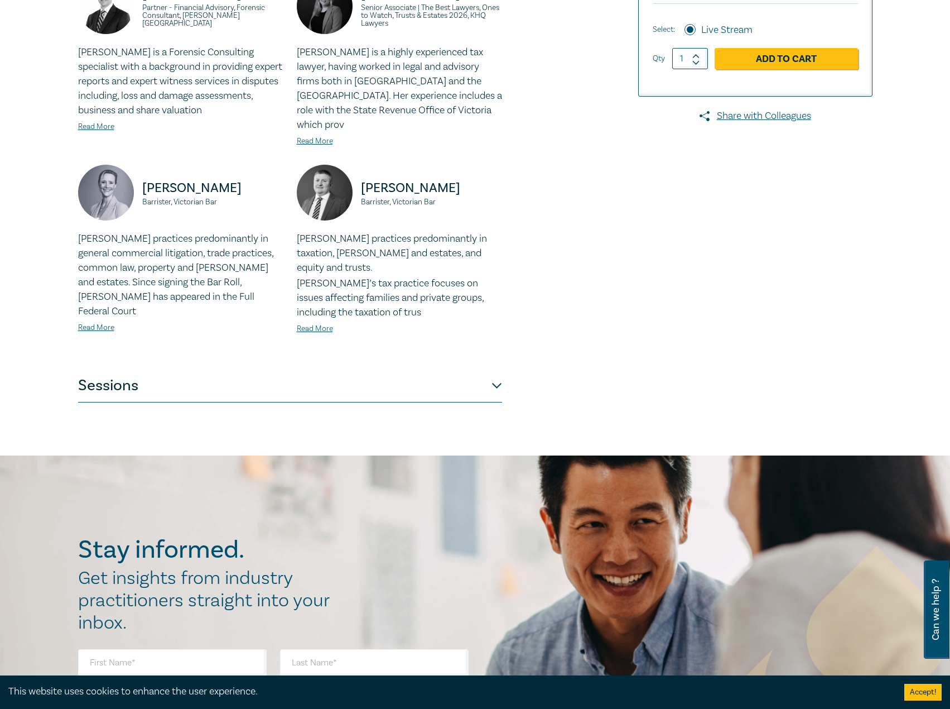
click at [323, 369] on button "Sessions" at bounding box center [290, 385] width 424 height 33
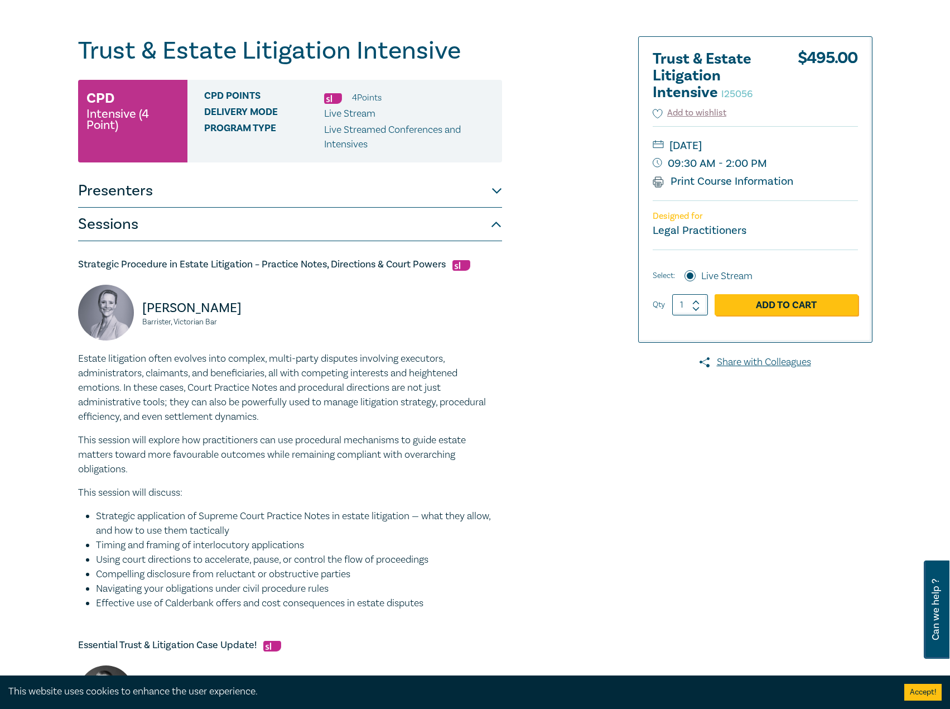
scroll to position [0, 0]
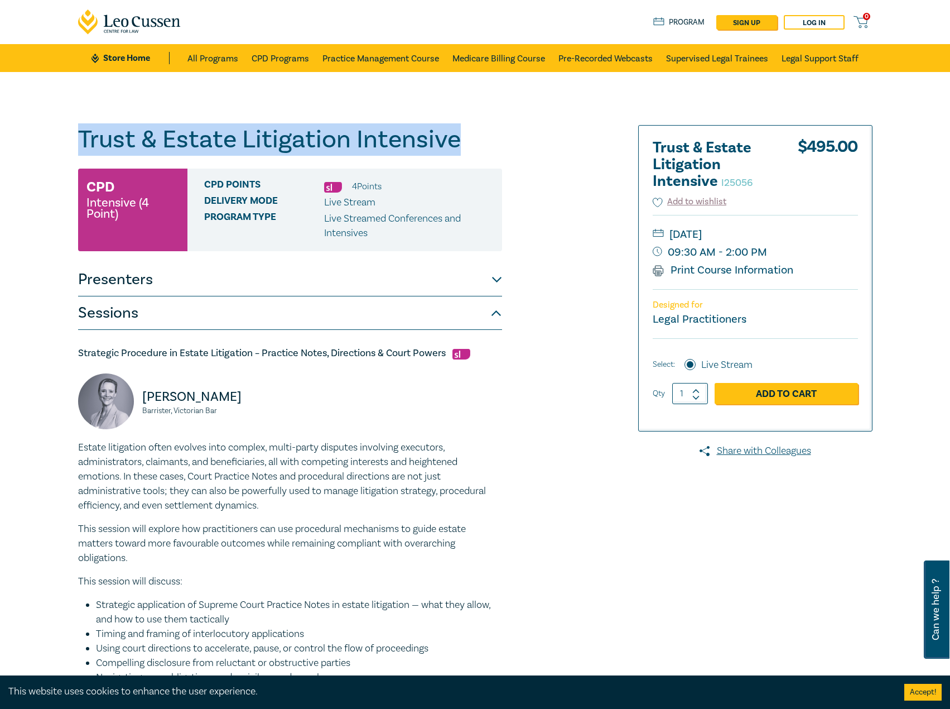
drag, startPoint x: 483, startPoint y: 144, endPoint x: 71, endPoint y: 144, distance: 411.8
copy h1 "Trust & Estate Litigation Intensive"
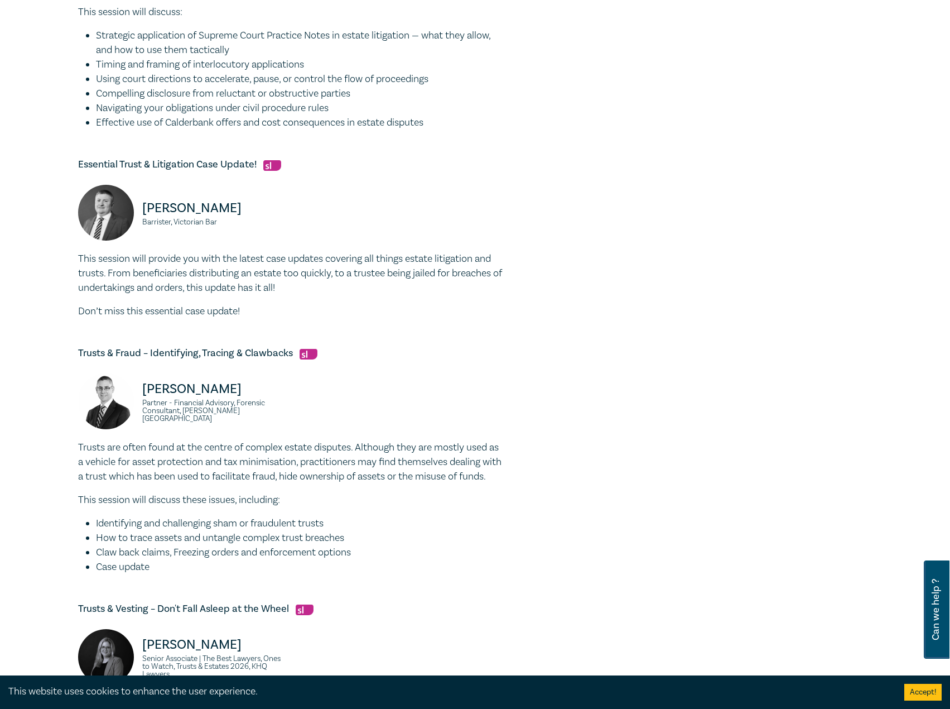
scroll to position [725, 0]
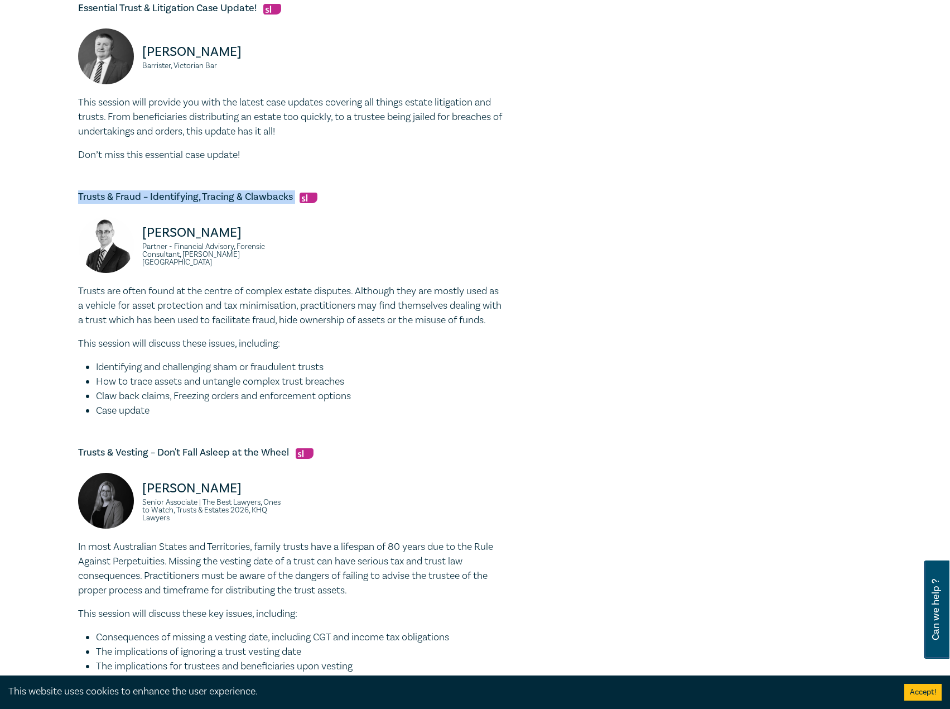
drag, startPoint x: 294, startPoint y: 194, endPoint x: 68, endPoint y: 203, distance: 226.7
click at [68, 203] on div "Trust & Estate Litigation Intensive I25056 CPD Intensive (4 Point) CPD Points 4…" at bounding box center [475, 71] width 950 height 1449
copy h5 "Trusts & Fraud – Identifying, Tracing & Clawbacks"
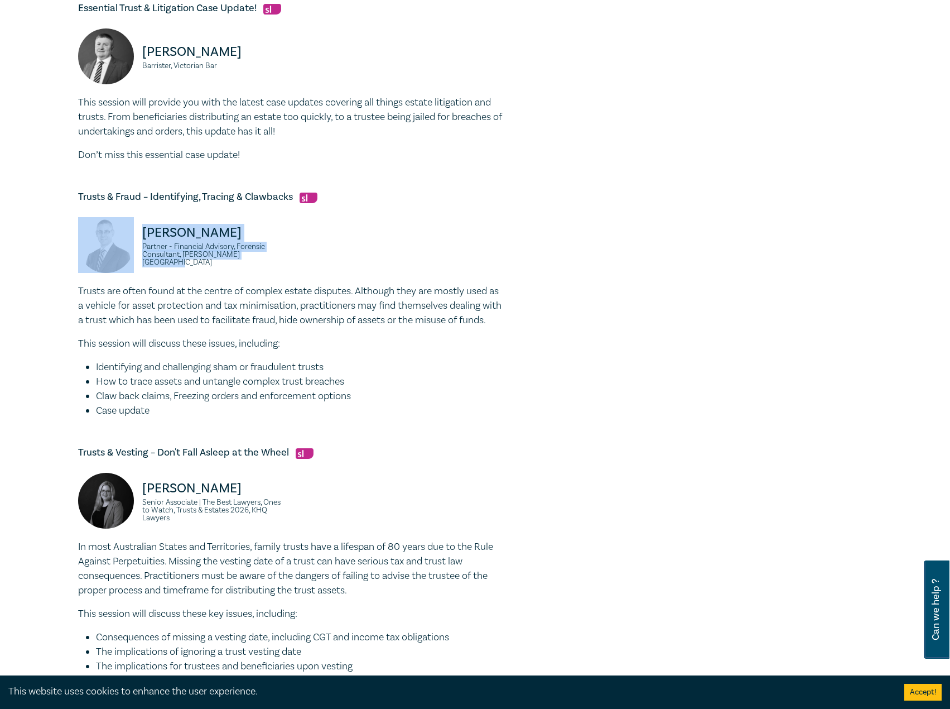
drag, startPoint x: 234, startPoint y: 258, endPoint x: 124, endPoint y: 234, distance: 112.6
click at [124, 234] on div "Darryn Hockley Partner - Financial Advisory, Forensic Consultant, Grant Thornto…" at bounding box center [180, 250] width 205 height 67
copy div "Darryn Hockley Partner - Financial Advisory, Forensic Consultant, Grant Thornto…"
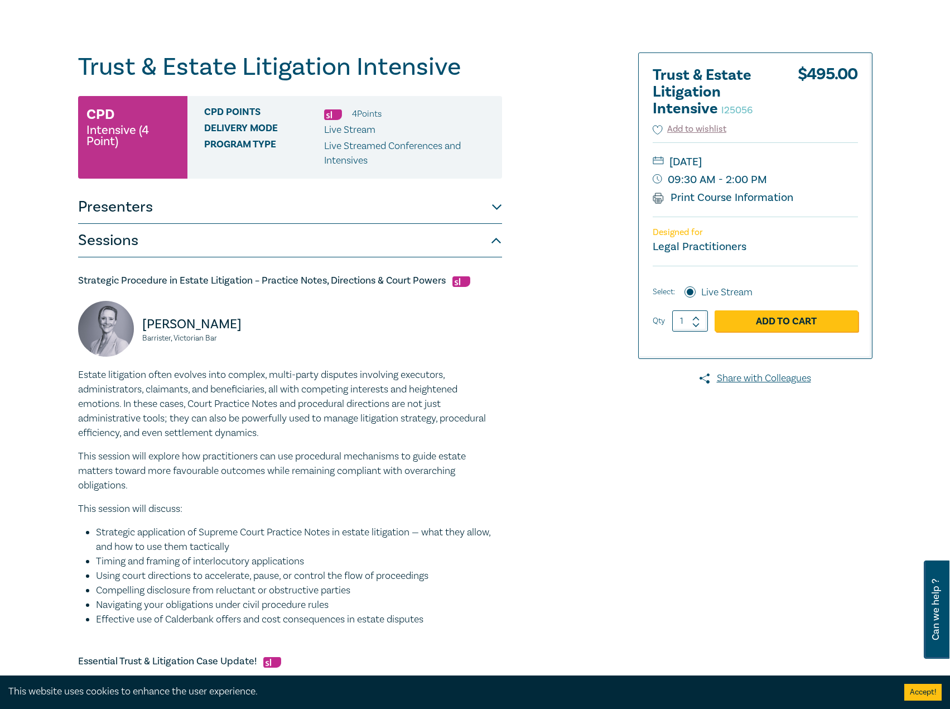
scroll to position [167, 0]
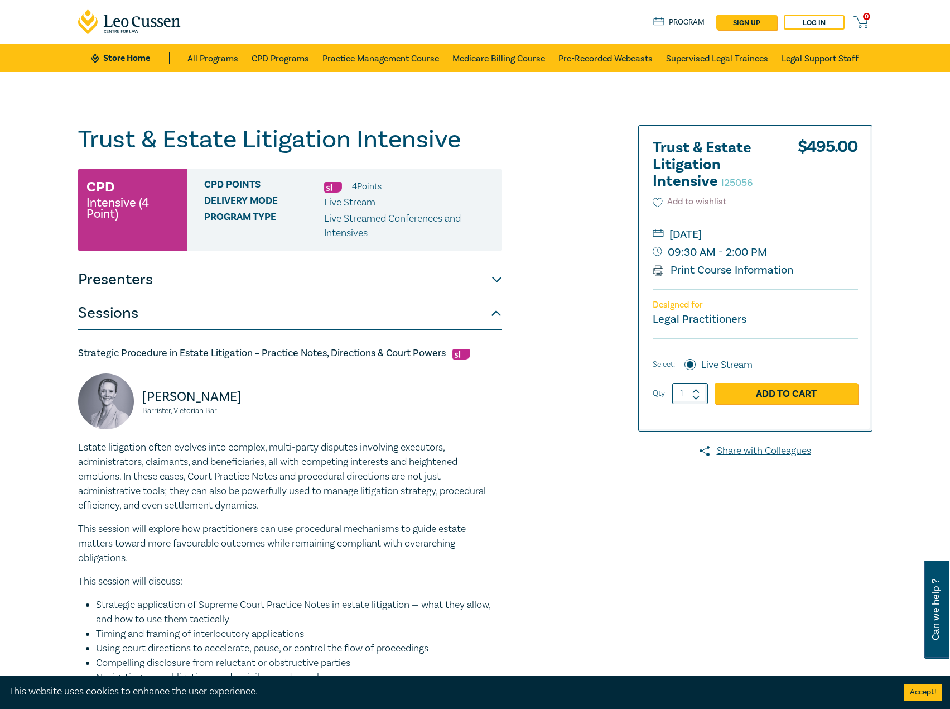
click at [146, 68] on ul "Store Home All Programs CPD Programs Practice Management Course Medicare Billin…" at bounding box center [475, 58] width 767 height 28
click at [143, 53] on link "Store Home" at bounding box center [131, 58] width 78 height 12
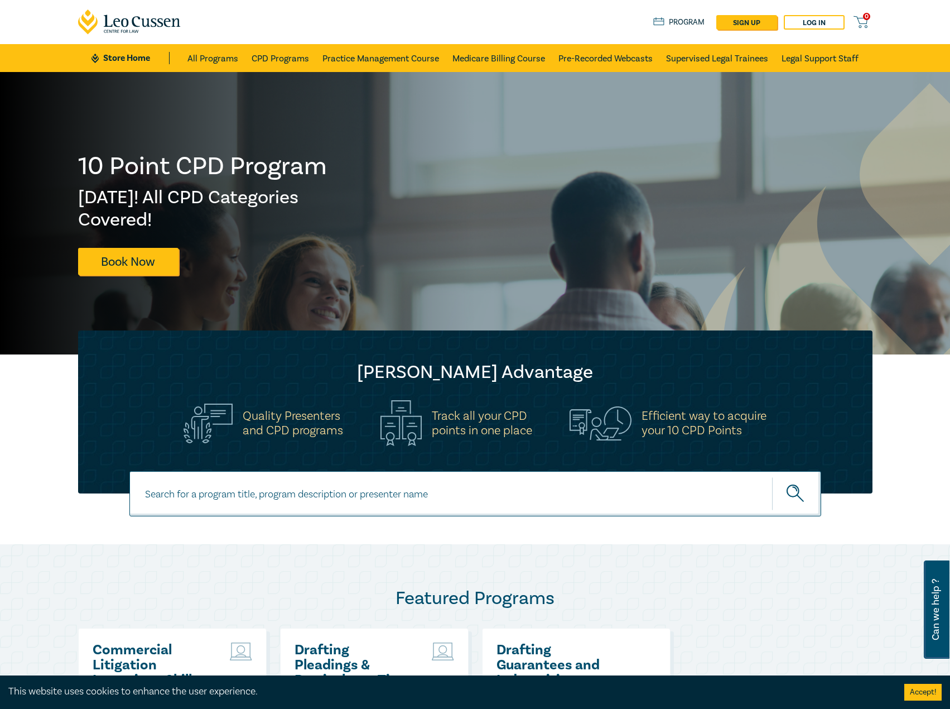
click at [222, 487] on input at bounding box center [475, 493] width 692 height 45
paste input "1. Commercial Litigation Intensive – Skills and Strategies for Success in Comme…"
drag, startPoint x: 165, startPoint y: 498, endPoint x: 65, endPoint y: 484, distance: 101.4
click at [65, 484] on div "1. Commercial Litigation Intensive – Skills and Strategies for Success in Comme…" at bounding box center [475, 507] width 950 height 73
type input "\Commercial Litigation Intensive – Skills and Strategies for Success in Commerc…"
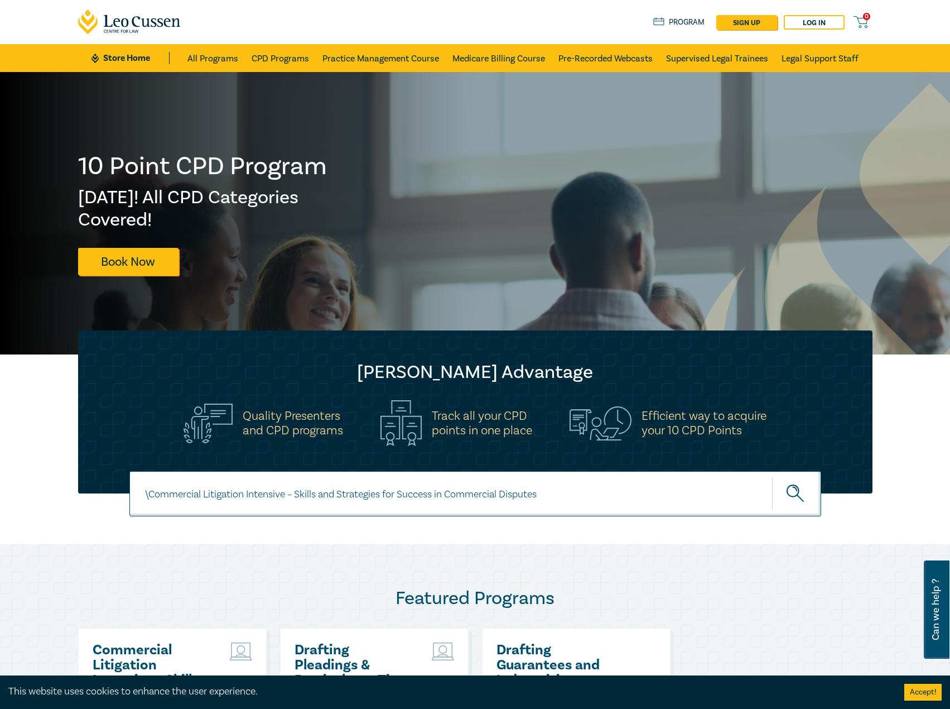
click at [772, 477] on button "submit" at bounding box center [796, 494] width 49 height 34
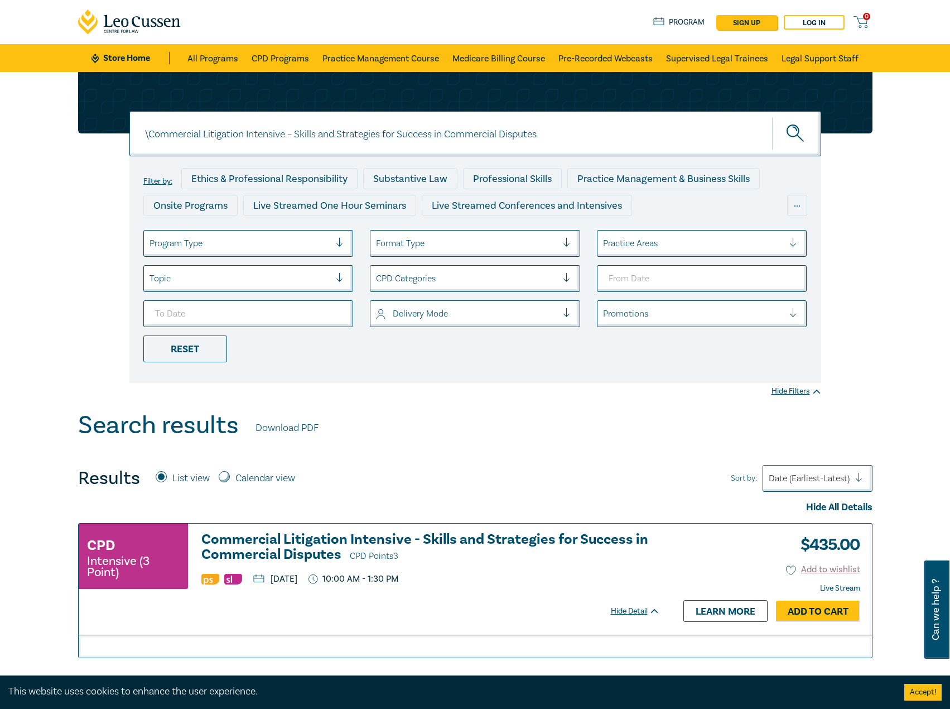
click at [151, 129] on input "\Commercial Litigation Intensive – Skills and Strategies for Success in Commerc…" at bounding box center [475, 133] width 692 height 45
type input "Commercial Litigation Intensive – Skills and Strategies for Success in Commerci…"
click at [772, 117] on button "submit" at bounding box center [796, 134] width 49 height 34
click at [300, 541] on h3 "Commercial Litigation Intensive - Skills and Strategies for Success in Commerci…" at bounding box center [430, 548] width 459 height 32
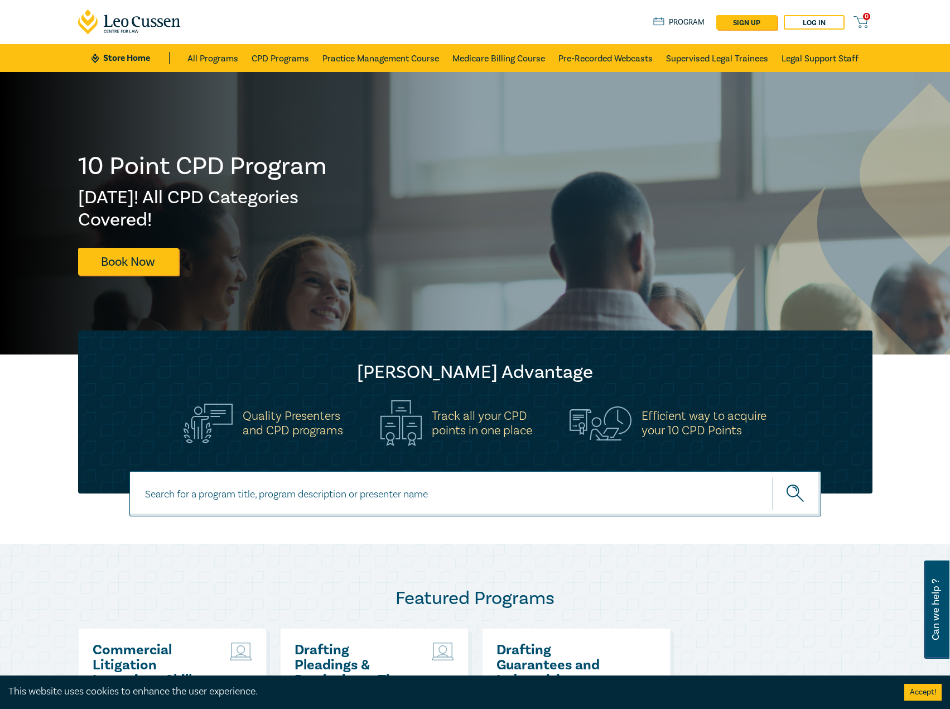
click at [278, 498] on input at bounding box center [475, 493] width 692 height 45
type input "i25051"
click at [772, 477] on button "submit" at bounding box center [796, 494] width 49 height 34
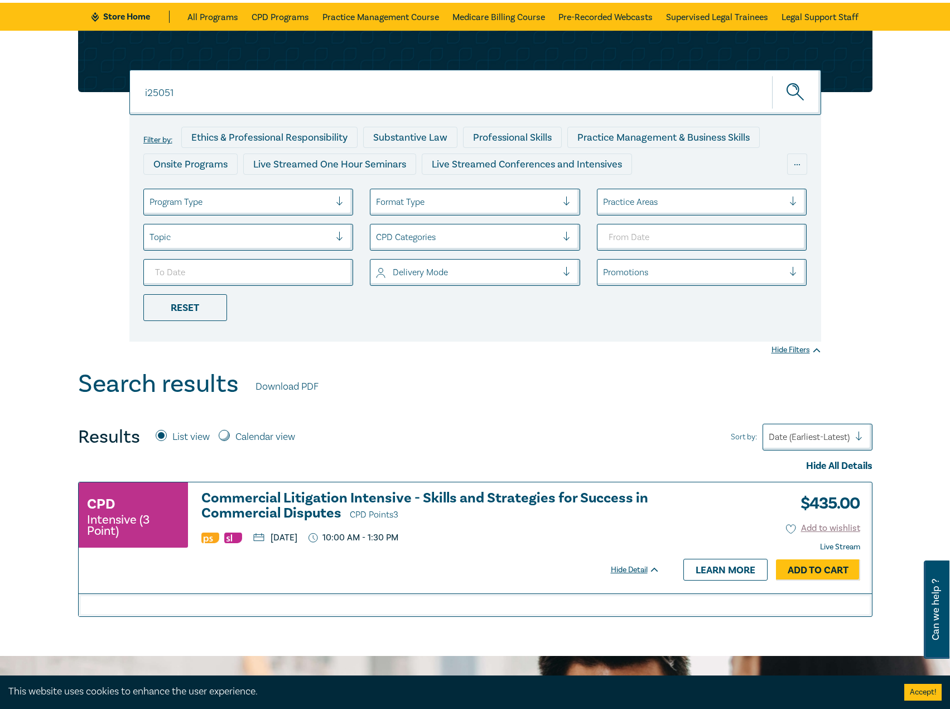
scroll to position [223, 0]
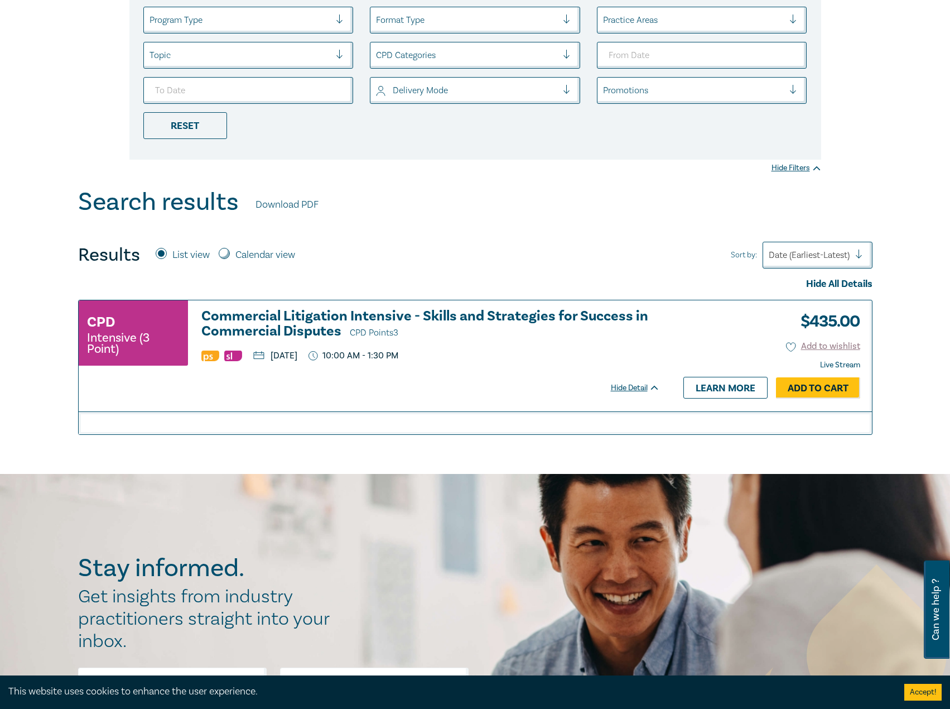
click at [282, 321] on h3 "Commercial Litigation Intensive - Skills and Strategies for Success in Commerci…" at bounding box center [430, 325] width 459 height 32
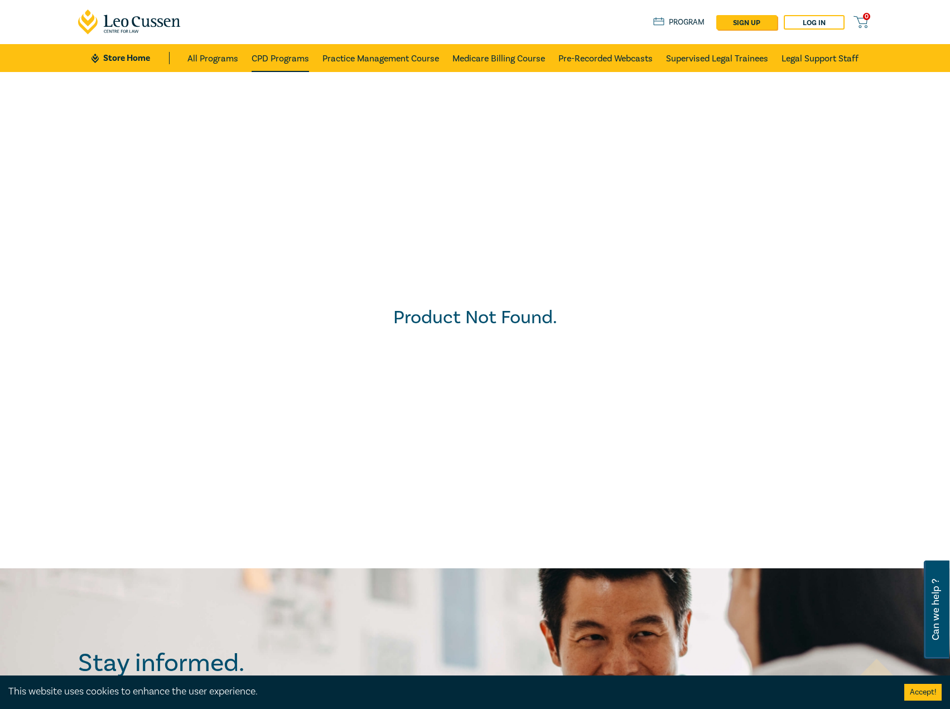
click at [281, 56] on link "CPD Programs" at bounding box center [280, 58] width 57 height 28
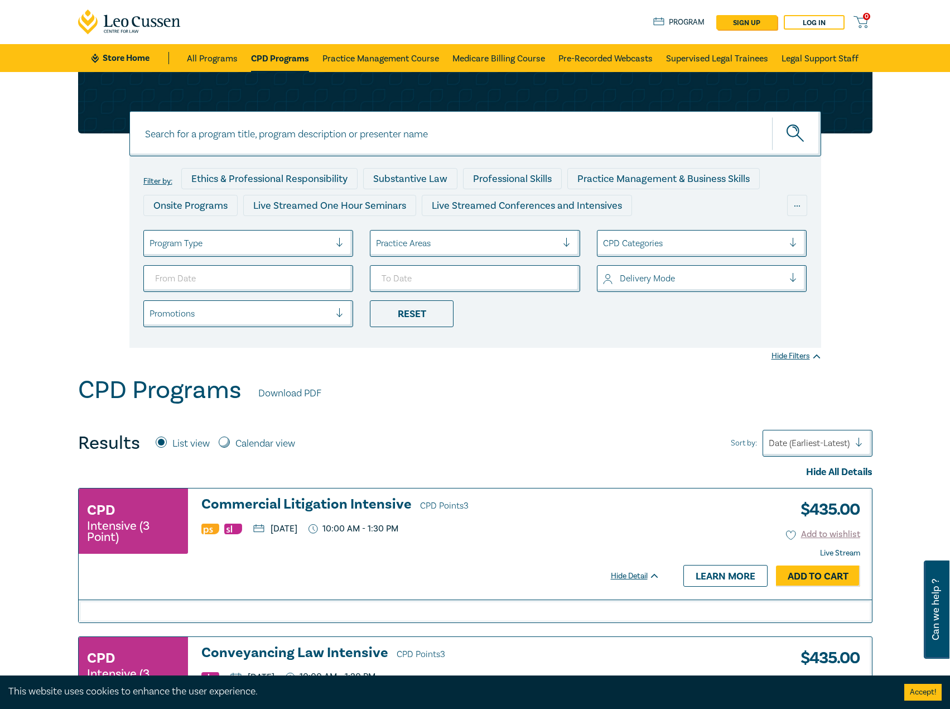
click at [381, 139] on input at bounding box center [475, 133] width 692 height 45
type input "i25051"
click at [772, 117] on button "submit" at bounding box center [796, 134] width 49 height 34
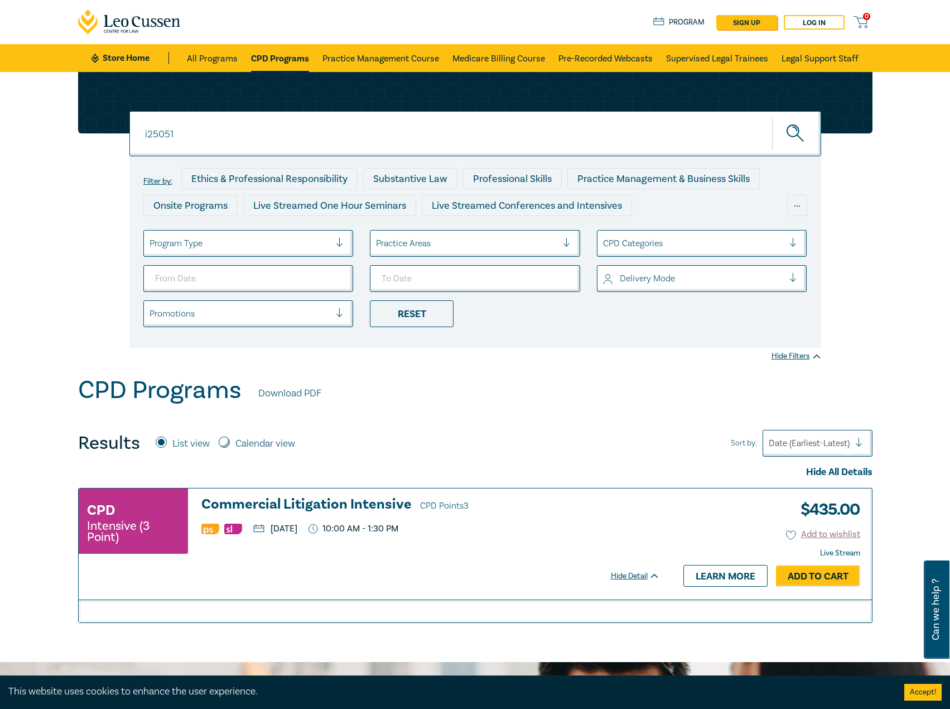
click at [319, 513] on h3 "Commercial Litigation Intensive CPD Points 3" at bounding box center [430, 505] width 459 height 17
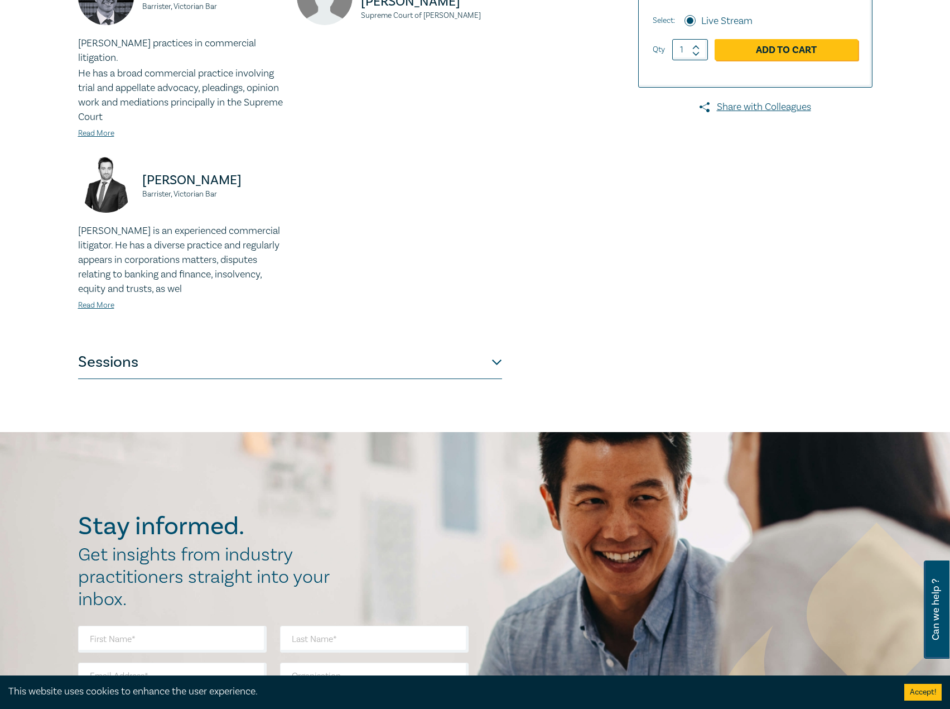
scroll to position [391, 0]
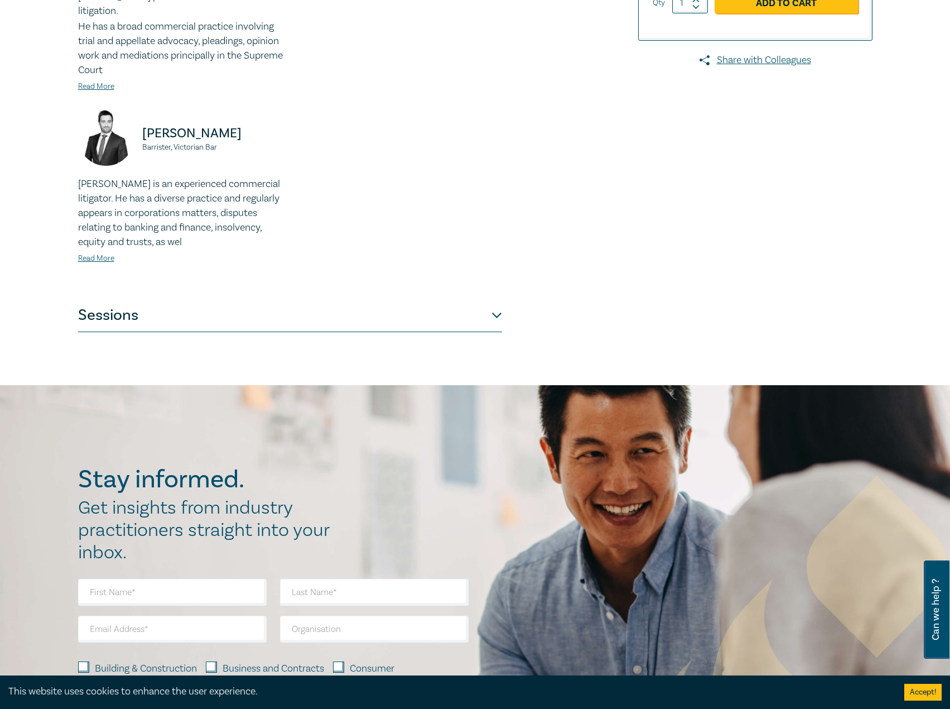
click at [413, 306] on button "Sessions" at bounding box center [290, 315] width 424 height 33
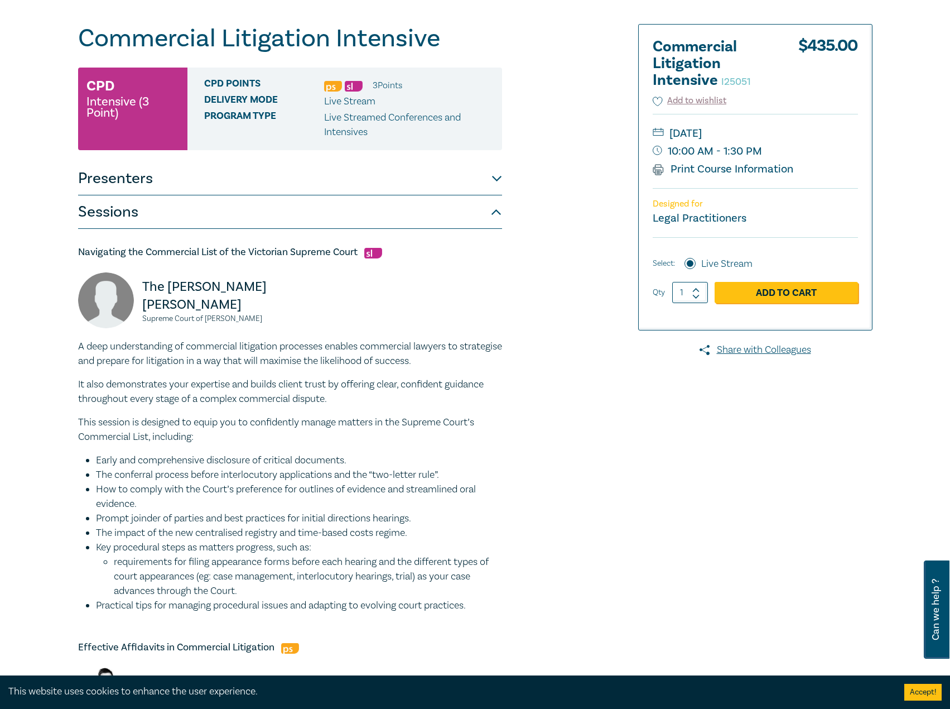
scroll to position [0, 0]
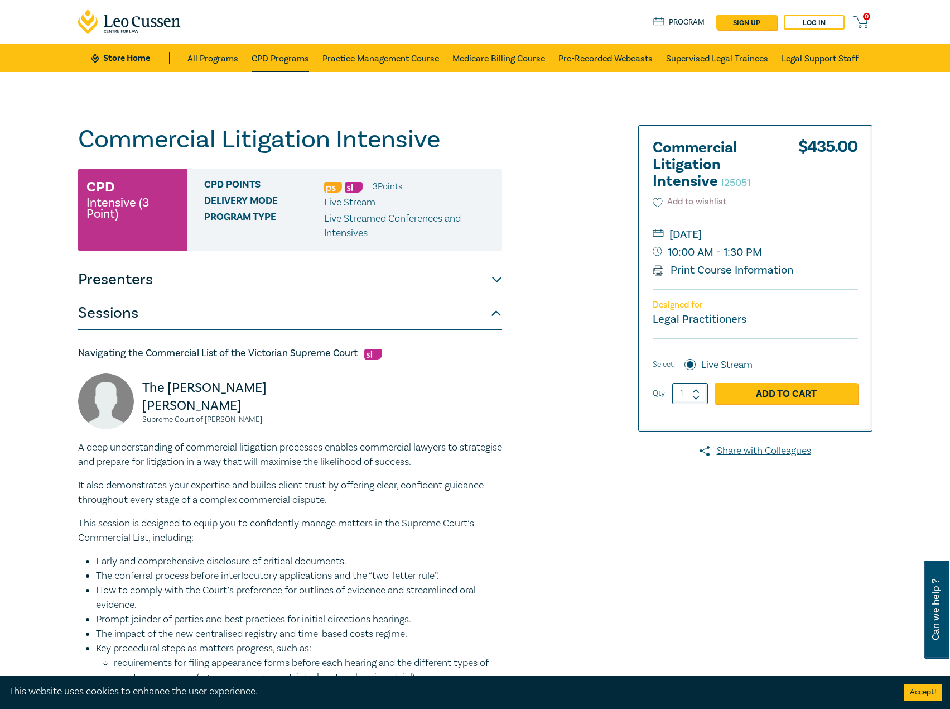
click at [276, 50] on link "CPD Programs" at bounding box center [280, 58] width 57 height 28
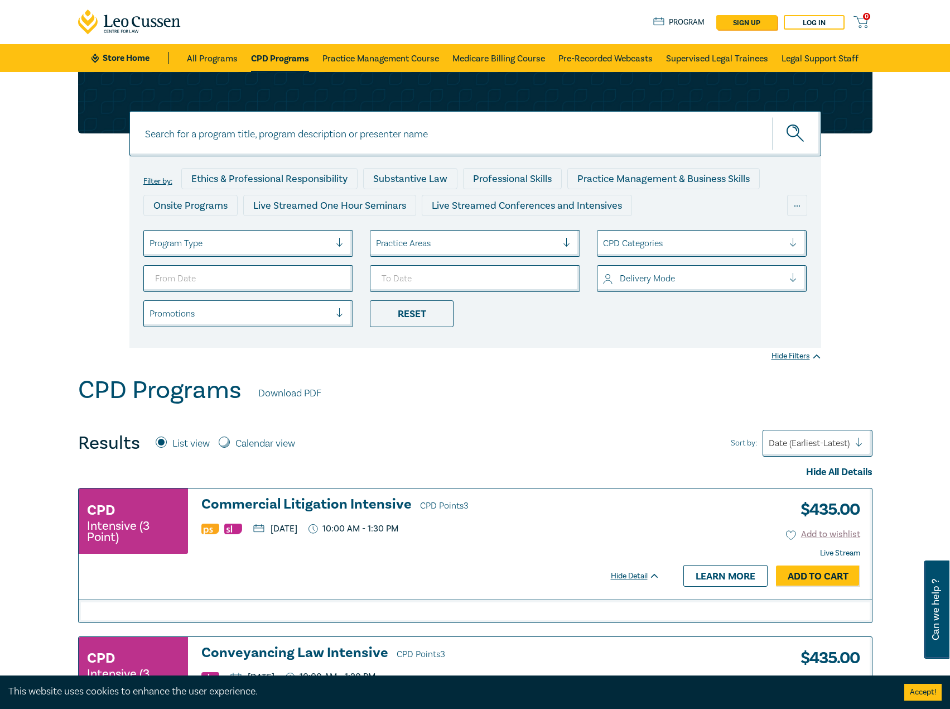
paste input "2. Owner-Builder Intensive – Contracts, Claims and Compliance"
drag, startPoint x: 161, startPoint y: 129, endPoint x: 73, endPoint y: 127, distance: 88.7
click at [73, 127] on div "2. Owner-Builder Intensive – Contracts, Claims and Compliance 2. Owner-Builder …" at bounding box center [475, 210] width 808 height 276
type input "Owner-Builder Intensive – Contracts, Claims and Compliance"
click at [772, 117] on button "submit" at bounding box center [796, 134] width 49 height 34
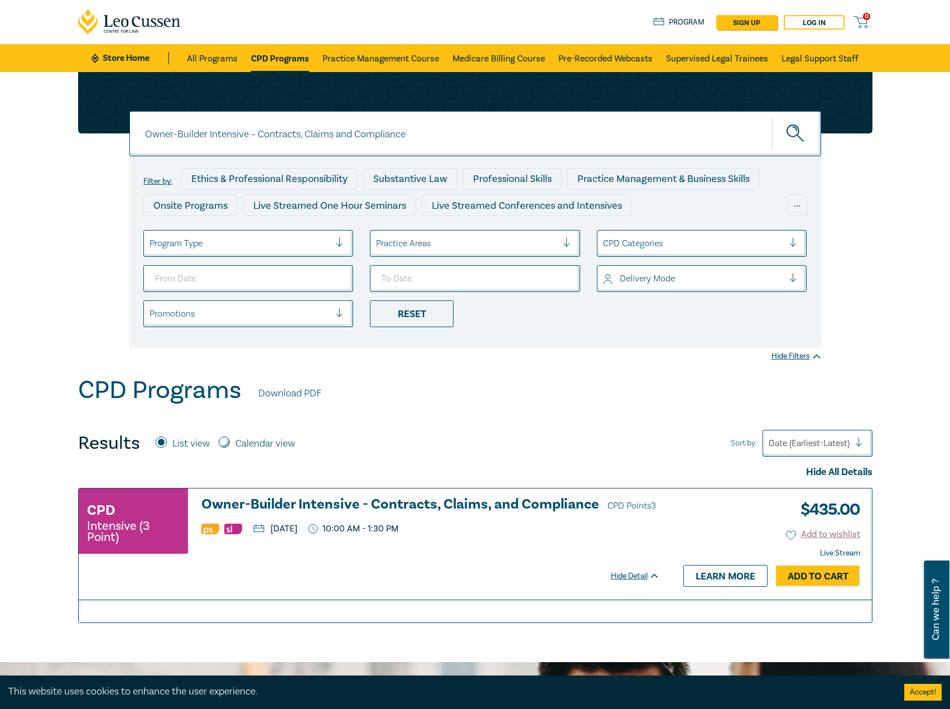
click at [538, 498] on h3 "Owner-Builder Intensive - Contracts, Claims, and Compliance CPD Points 3" at bounding box center [430, 505] width 459 height 17
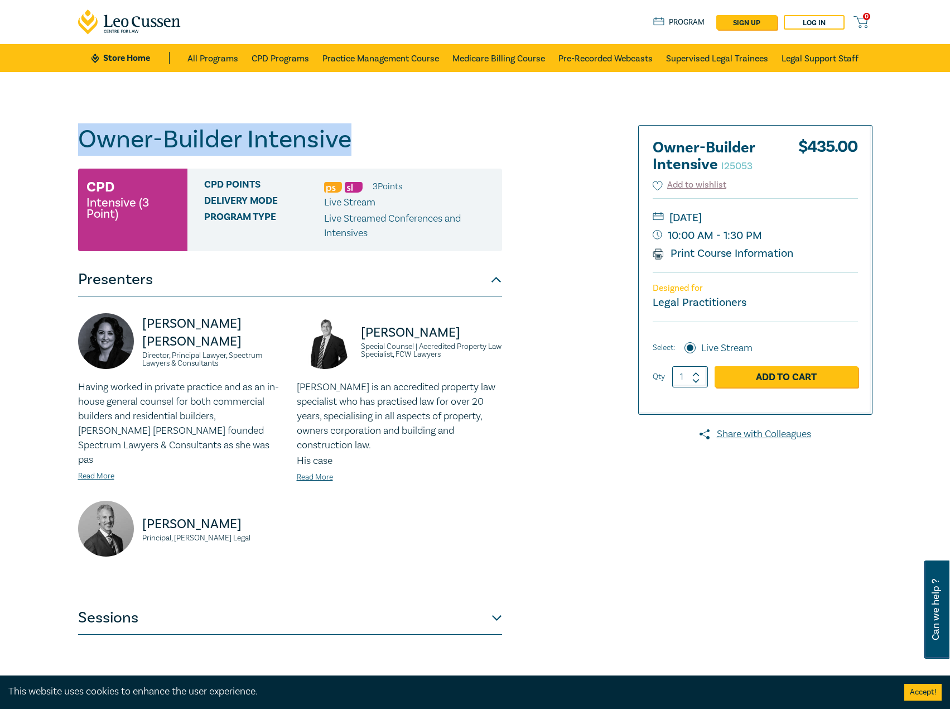
drag, startPoint x: 400, startPoint y: 152, endPoint x: 35, endPoint y: 139, distance: 365.7
click at [35, 139] on div "Owner-Builder Intensive I25053 CPD Intensive (3 Point) CPD Points 3 Point s Del…" at bounding box center [475, 404] width 950 height 664
copy h1 "Owner-Builder Intensive"
click at [282, 54] on link "CPD Programs" at bounding box center [280, 58] width 57 height 28
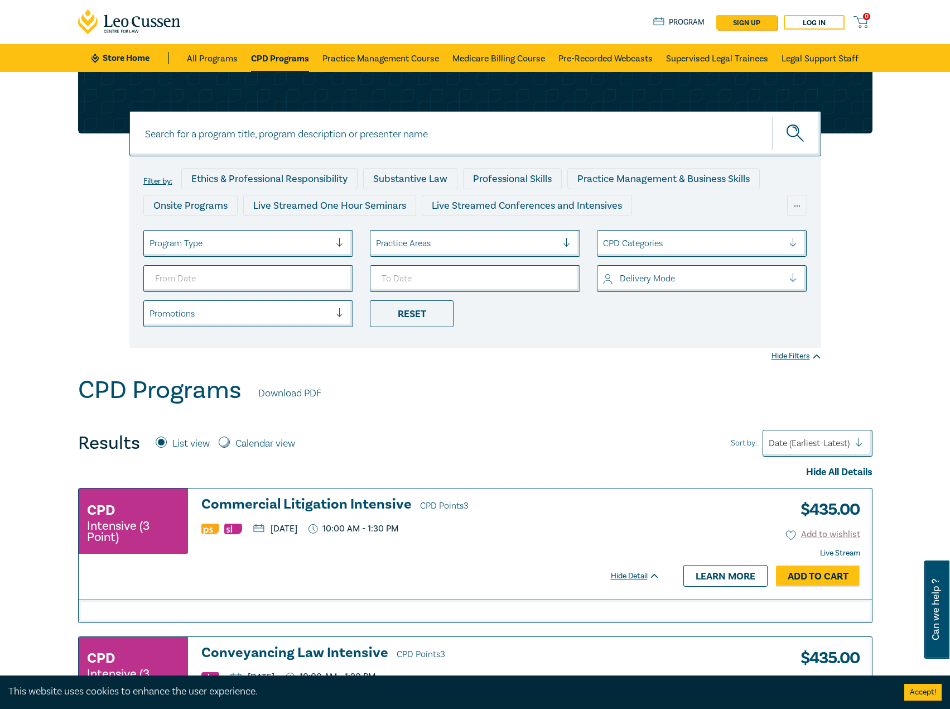
click at [298, 131] on input at bounding box center [475, 133] width 692 height 45
paste input "3. In-House Counsel Intensive – Mastering the In-House Role"
drag, startPoint x: 165, startPoint y: 133, endPoint x: 92, endPoint y: 124, distance: 73.0
click at [92, 124] on div "3. In-House Counsel Intensive – Mastering the In-House Role 3. In-House Counsel…" at bounding box center [475, 210] width 808 height 276
type input "In-House Counsel Intensive – Mastering the In-House Role"
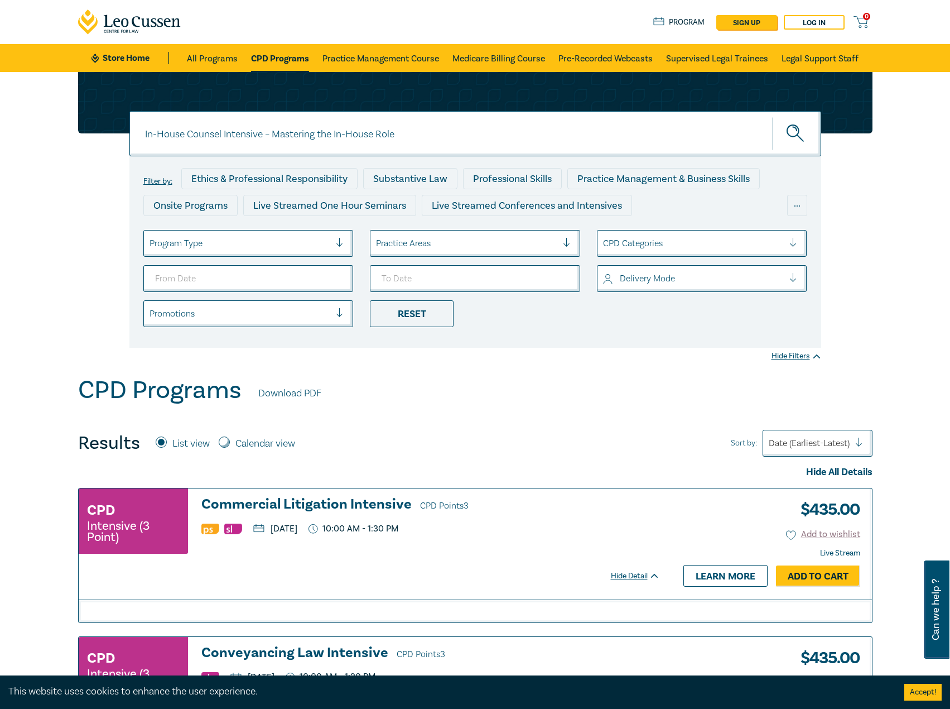
click at [772, 117] on button "submit" at bounding box center [796, 134] width 49 height 34
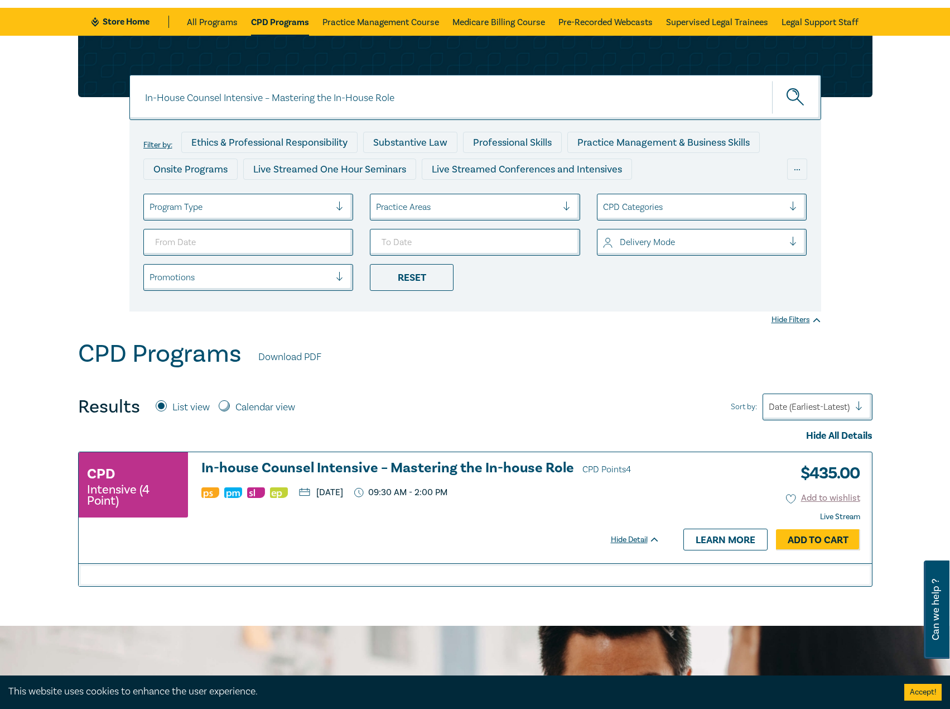
scroll to position [56, 0]
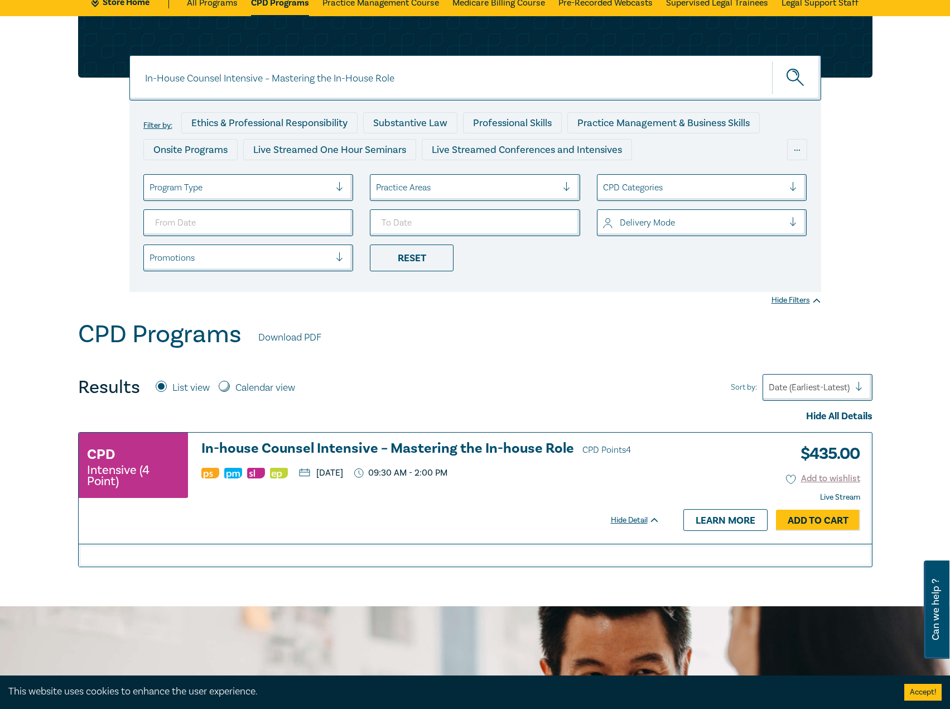
click at [408, 444] on h3 "In-house Counsel Intensive – Mastering the In-house Role CPD Points 4" at bounding box center [430, 449] width 459 height 17
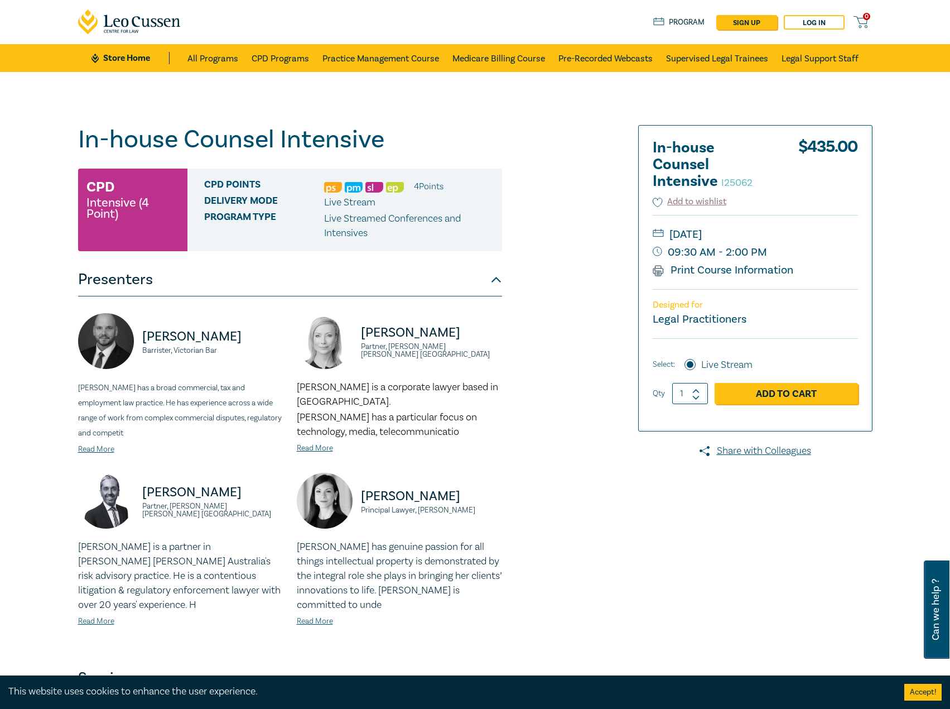
click at [455, 156] on div "In-house Counsel Intensive I25062 CPD Intensive (4 Point) CPD Points 4 Point s …" at bounding box center [290, 410] width 424 height 570
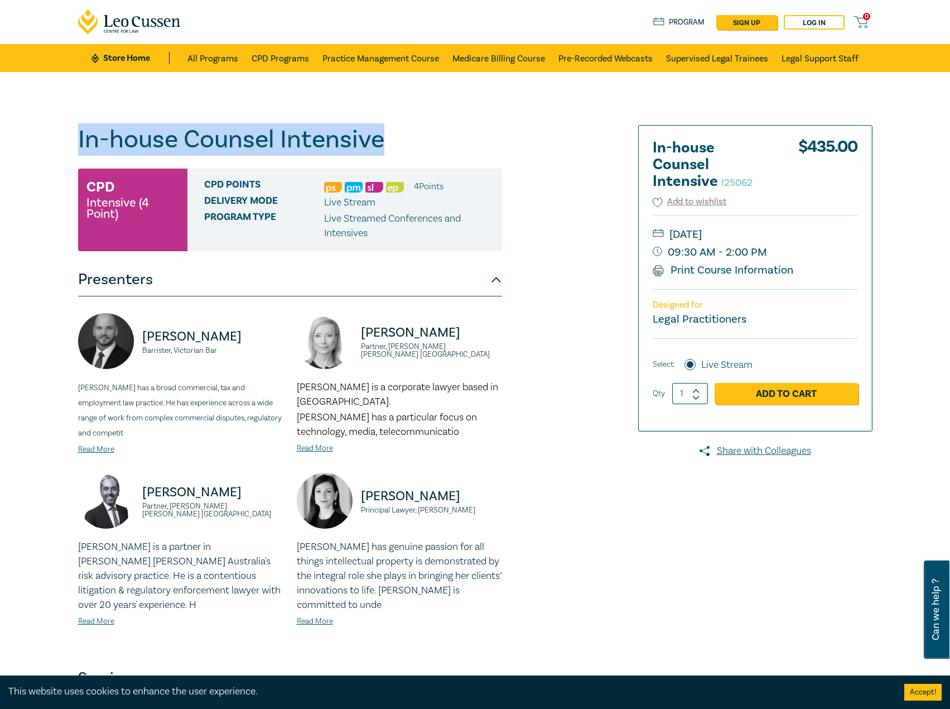
drag, startPoint x: 403, startPoint y: 142, endPoint x: 70, endPoint y: 139, distance: 333.7
click at [70, 139] on div "In-house Counsel Intensive I25062 CPD Intensive (4 Point) CPD Points 4 Point s …" at bounding box center [475, 410] width 950 height 676
copy h1 "In-house Counsel Intensive"
click at [292, 61] on link "CPD Programs" at bounding box center [280, 58] width 57 height 28
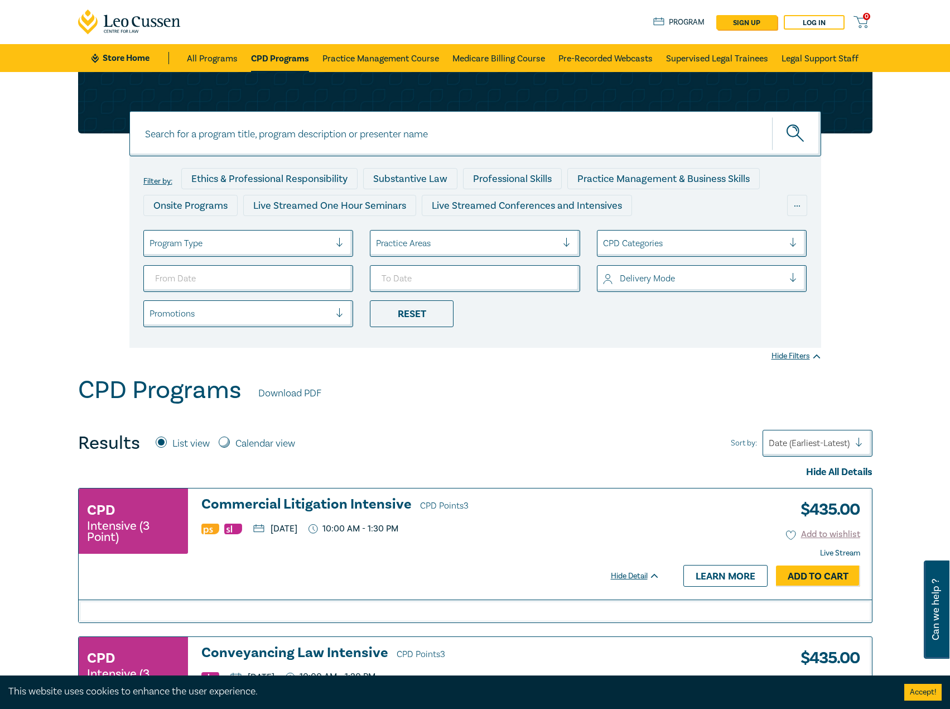
paste input "4. Contract Law Intensive – Multi Party, Smart Contracts & Good Faith"
drag, startPoint x: 166, startPoint y: 136, endPoint x: 115, endPoint y: 136, distance: 50.2
click at [115, 136] on div "4. Contract Law Intensive – Multi Party, Smart Contracts & Good Faith 4. Contra…" at bounding box center [475, 210] width 808 height 276
type input "Contract Law Intensive – Multi Party, Smart Contracts & Good Faith"
click at [772, 117] on button "submit" at bounding box center [796, 134] width 49 height 34
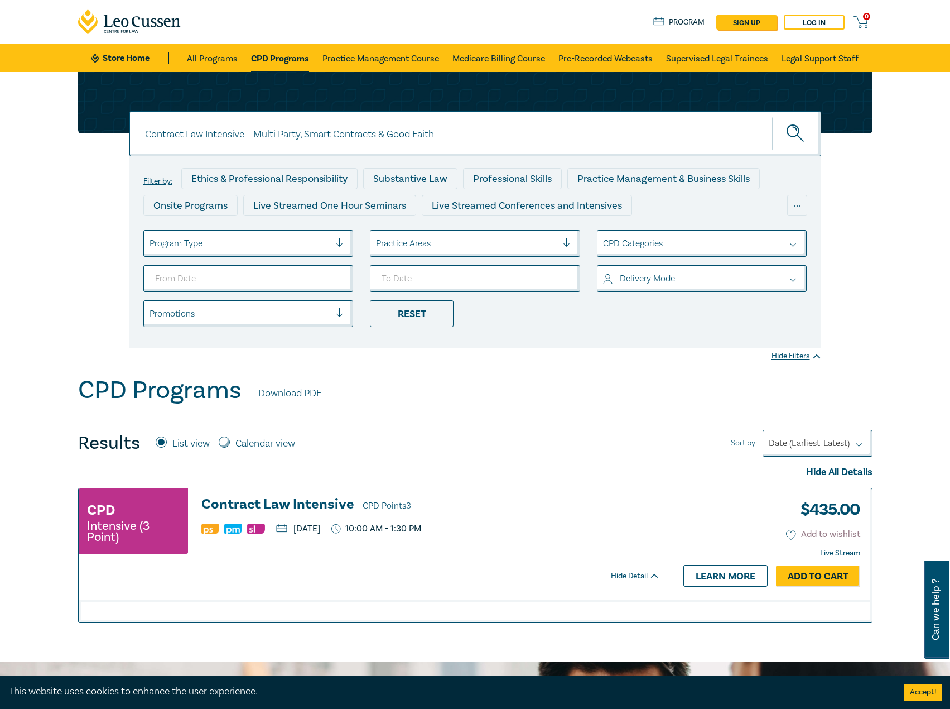
click at [302, 506] on h3 "Contract Law Intensive CPD Points 3" at bounding box center [430, 505] width 459 height 17
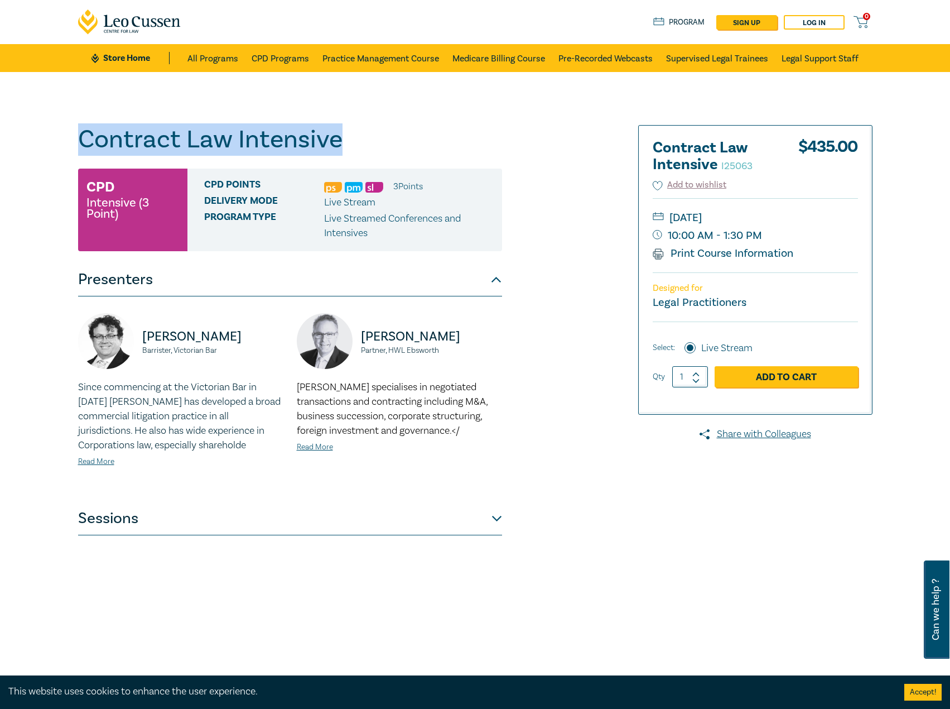
drag, startPoint x: 369, startPoint y: 152, endPoint x: 84, endPoint y: 134, distance: 286.2
click at [57, 133] on div "Contract Law Intensive I25063 CPD Intensive (3 Point) CPD Points 3 Point s Deli…" at bounding box center [475, 404] width 950 height 664
copy h1 "Contract Law Intensive"
click at [263, 55] on link "CPD Programs" at bounding box center [280, 58] width 57 height 28
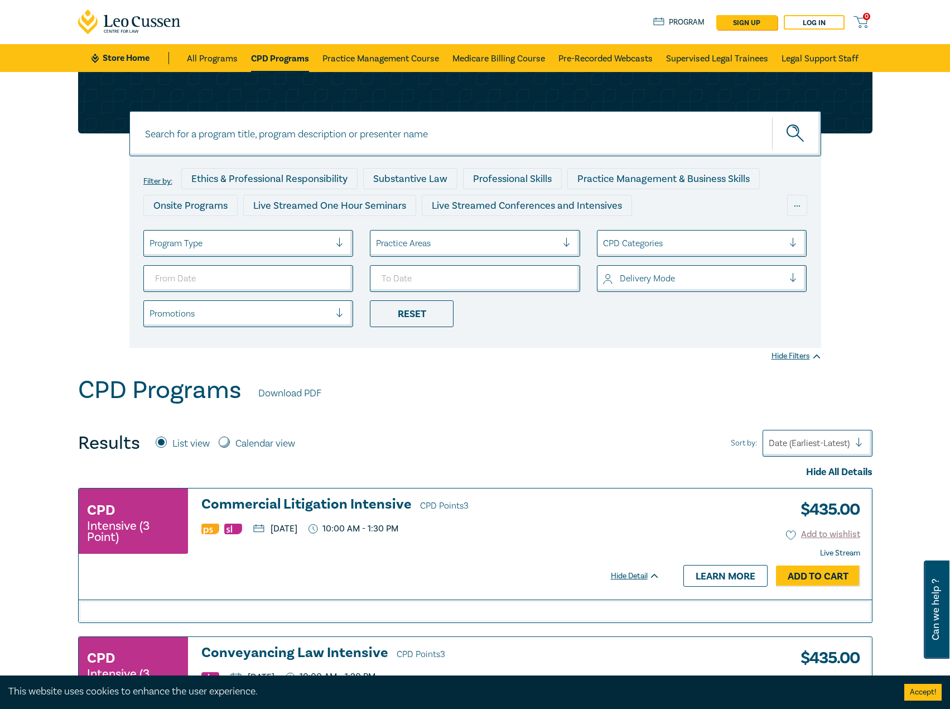
paste input "5. Restrictive Covenants, Subdivisions and Cultural Heritage Management Plans I…"
drag, startPoint x: 163, startPoint y: 133, endPoint x: 68, endPoint y: 124, distance: 96.4
click at [68, 124] on div "5. Restrictive Covenants, Subdivisions and Cultural Heritage Management Plans I…" at bounding box center [475, 224] width 950 height 304
click at [772, 117] on button "submit" at bounding box center [796, 134] width 49 height 34
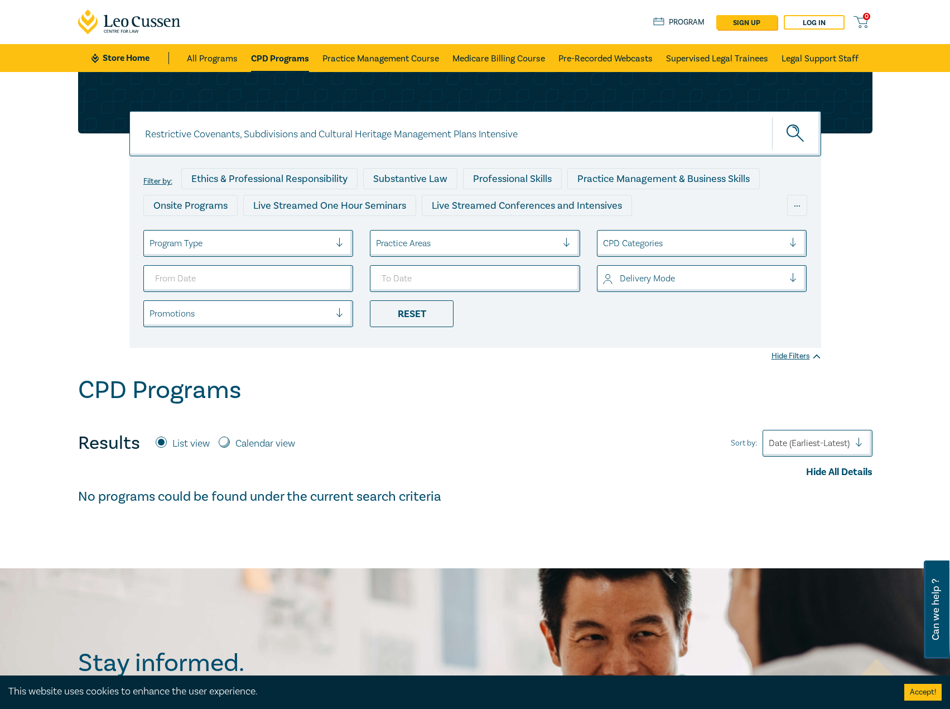
click at [570, 138] on input "Restrictive Covenants, Subdivisions and Cultural Heritage Management Plans Inte…" at bounding box center [475, 133] width 692 height 45
drag, startPoint x: 592, startPoint y: 136, endPoint x: 237, endPoint y: 134, distance: 355.4
click at [237, 134] on input "Restrictive Covenants, Subdivisions and Cultural Heritage Management Plans Inte…" at bounding box center [475, 133] width 692 height 45
type input "Restrictive Covenants"
click at [772, 117] on button "submit" at bounding box center [796, 134] width 49 height 34
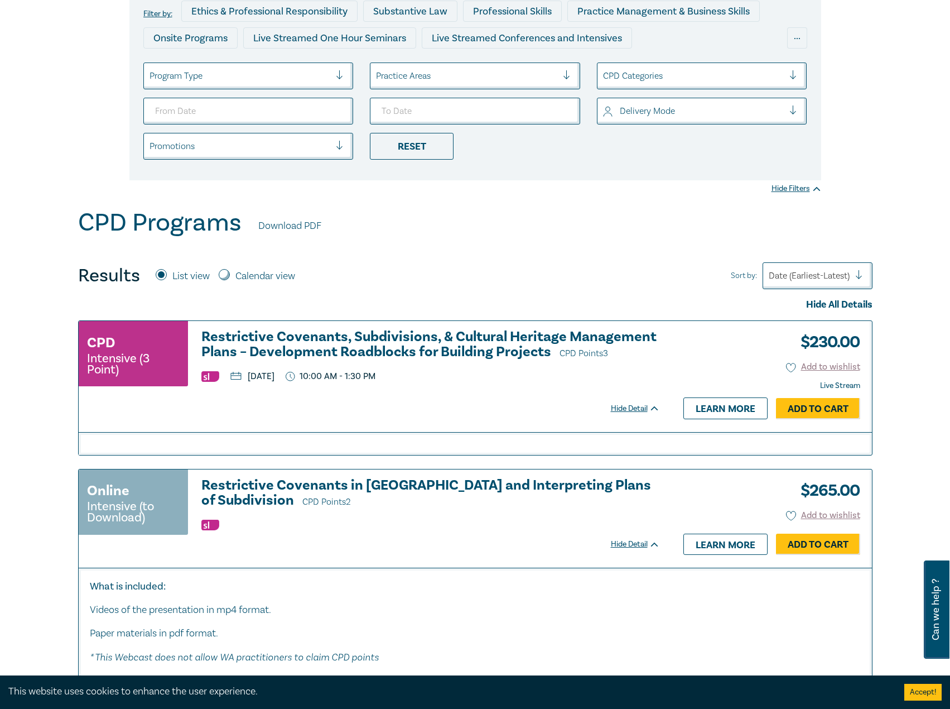
click at [388, 335] on h3 "Restrictive Covenants, Subdivisions, & Cultural Heritage Management Plans – Dev…" at bounding box center [430, 345] width 459 height 32
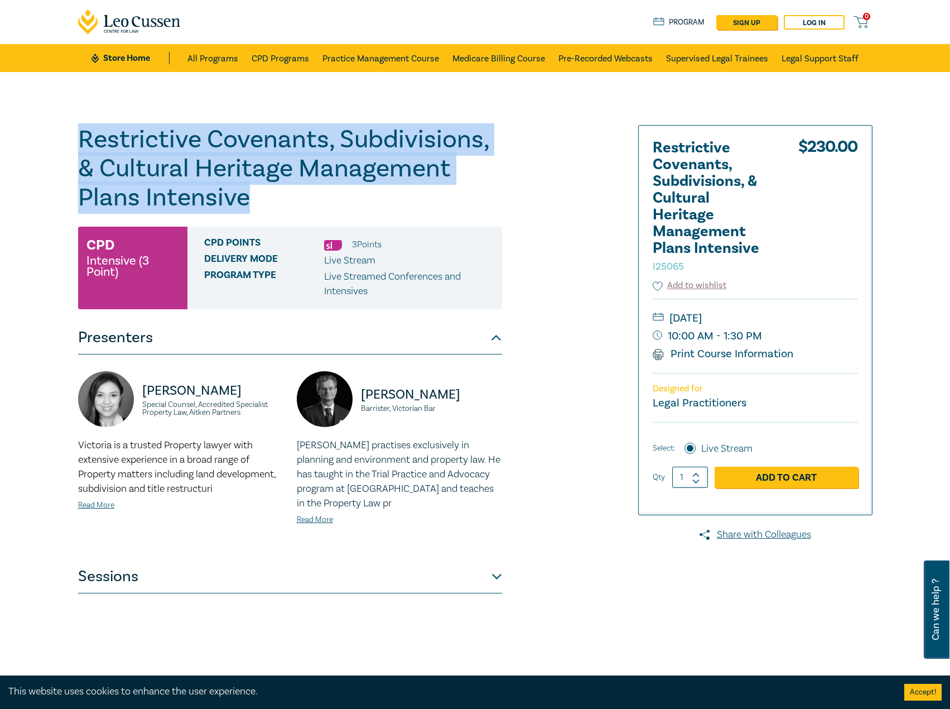
drag, startPoint x: 274, startPoint y: 206, endPoint x: -1, endPoint y: 121, distance: 287.5
copy h1 "Restrictive Covenants, Subdivisions, & Cultural Heritage Management Plans Inten…"
click at [278, 57] on link "CPD Programs" at bounding box center [280, 58] width 57 height 28
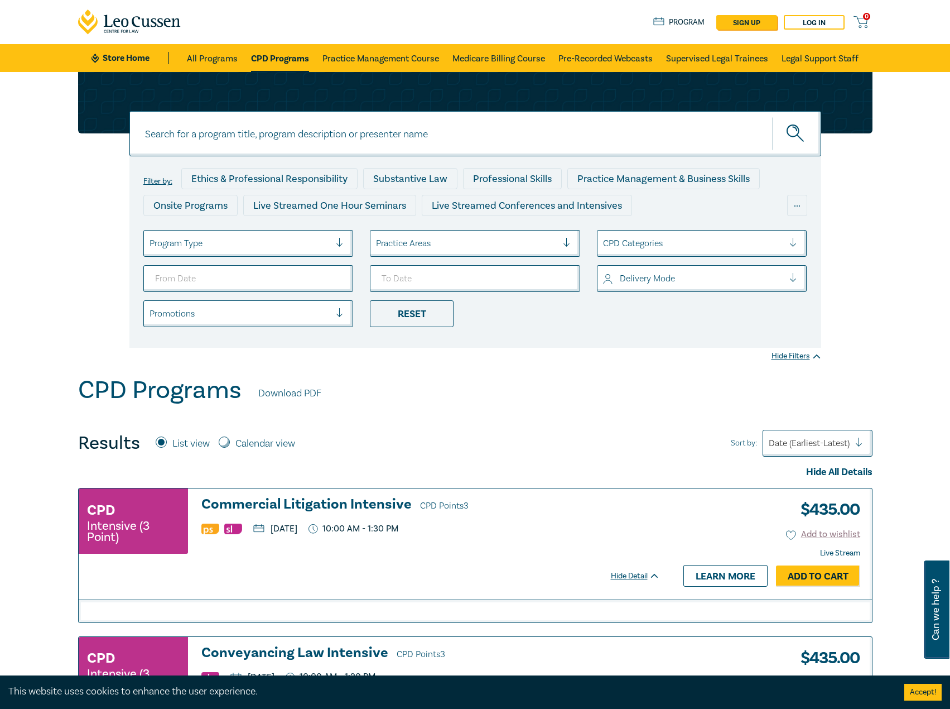
paste input "6. Advocacy Intensive – Practical Courtroom and Tribunal Advocacy Skills"
drag, startPoint x: 163, startPoint y: 132, endPoint x: 103, endPoint y: 130, distance: 60.3
click at [103, 130] on div "6. Advocacy Intensive – Practical Courtroom and Tribunal Advocacy Skills 6. Adv…" at bounding box center [475, 210] width 808 height 276
type input "Advocacy Intensive – Practical Courtroom and Tribunal Advocacy Skills"
click at [772, 117] on button "submit" at bounding box center [796, 134] width 49 height 34
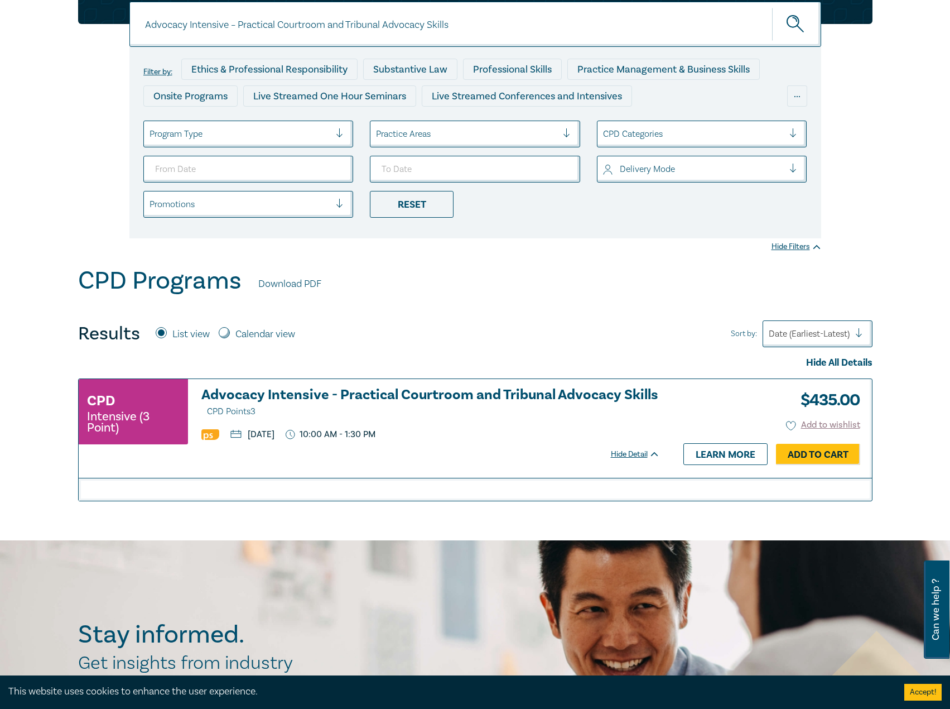
scroll to position [279, 0]
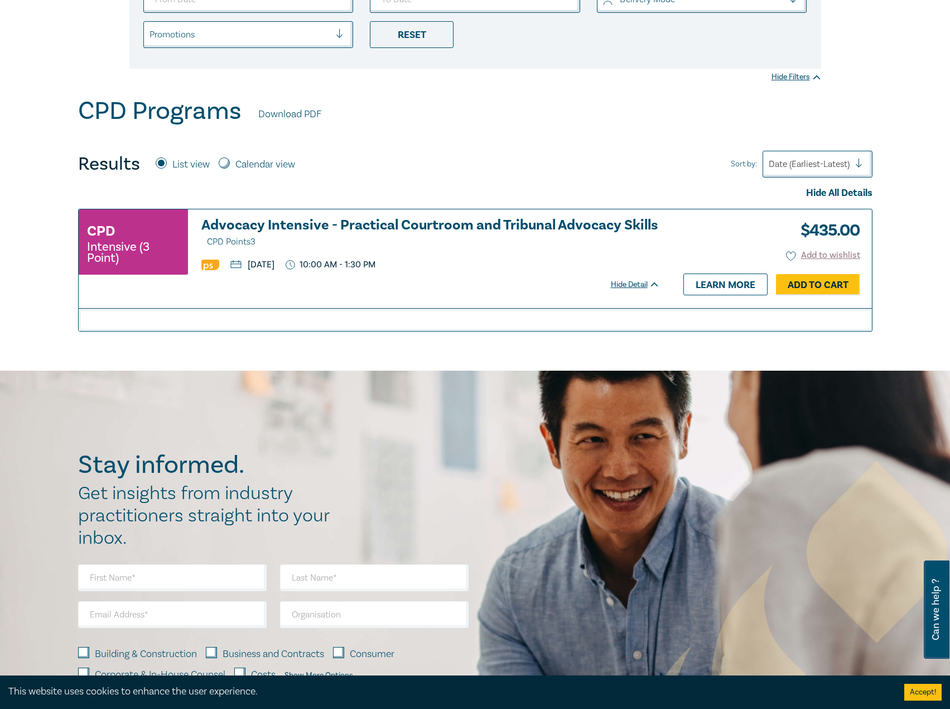
click at [315, 220] on h3 "Advocacy Intensive - Practical Courtroom and Tribunal Advocacy Skills CPD Point…" at bounding box center [430, 234] width 459 height 32
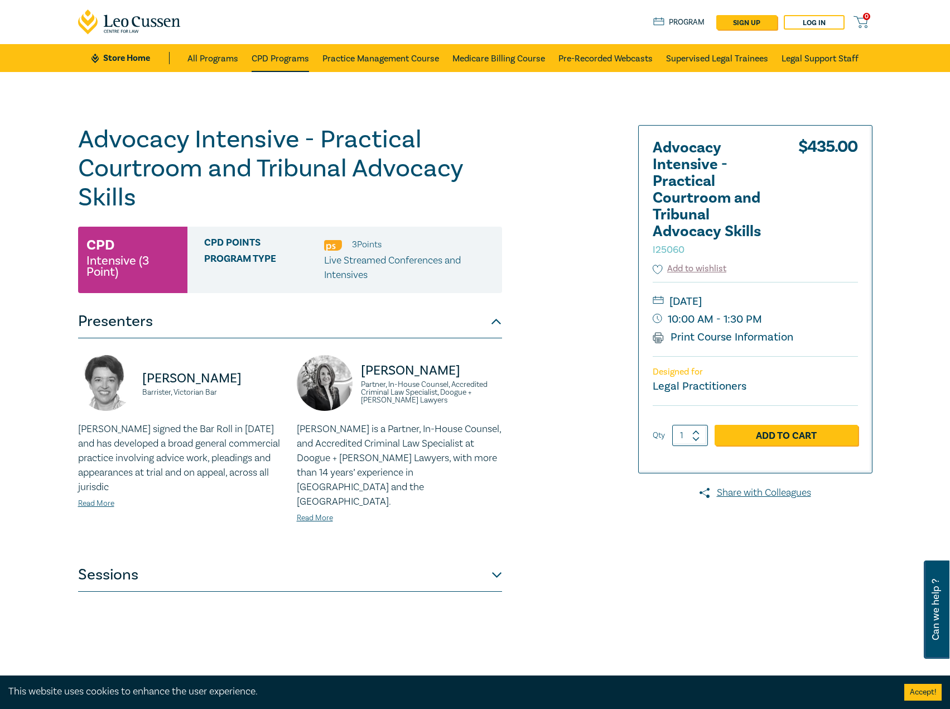
click at [289, 60] on link "CPD Programs" at bounding box center [280, 58] width 57 height 28
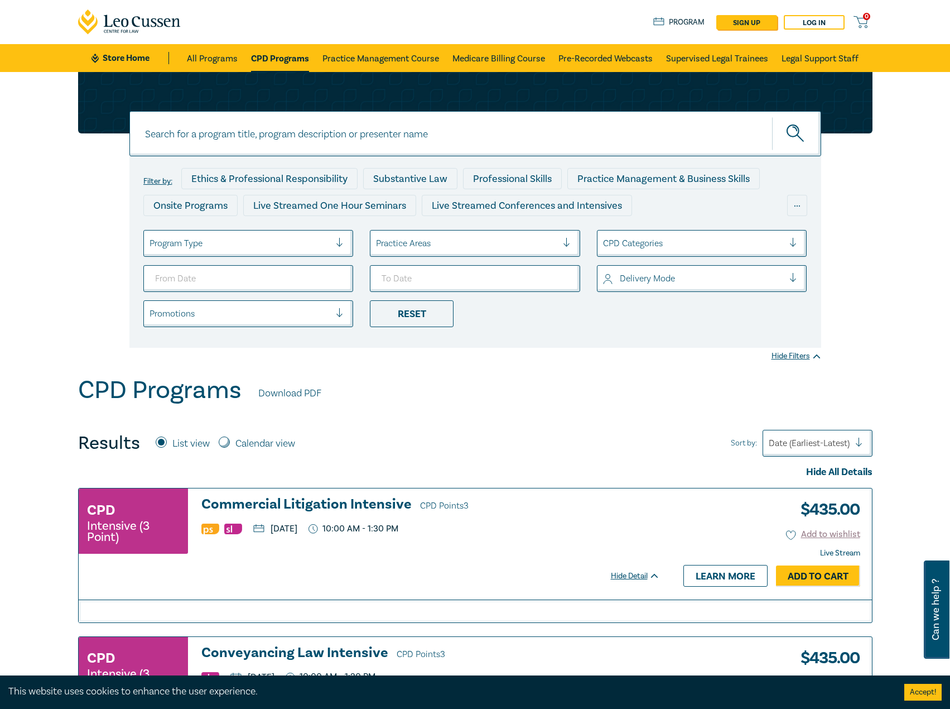
click at [322, 138] on input at bounding box center [475, 133] width 692 height 45
type input "i25060"
click at [772, 117] on button "submit" at bounding box center [796, 134] width 49 height 34
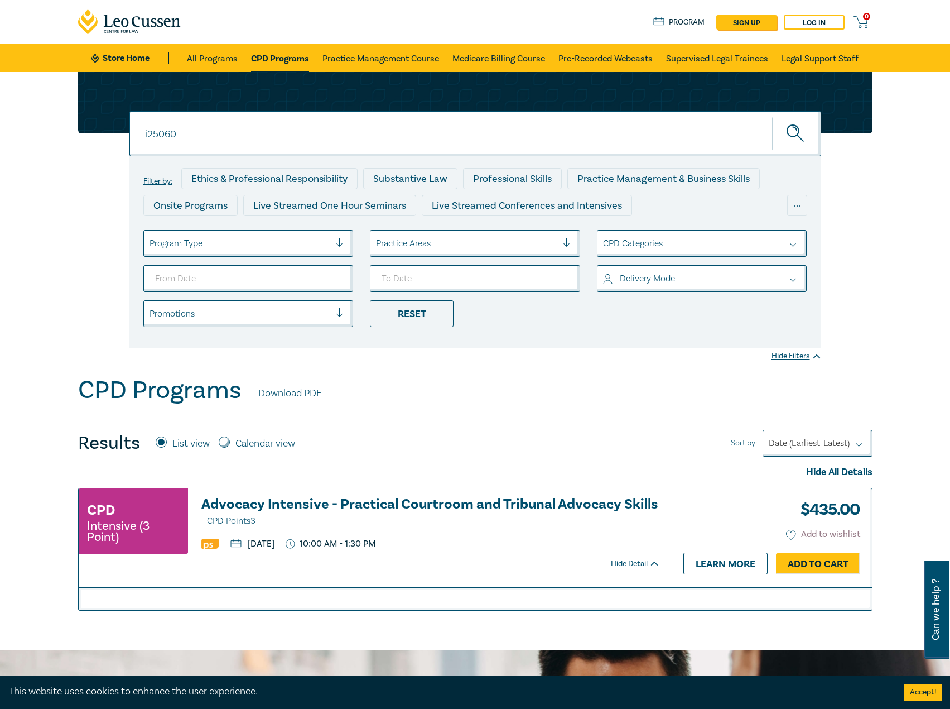
click at [387, 503] on h3 "Advocacy Intensive - Practical Courtroom and Tribunal Advocacy Skills CPD Point…" at bounding box center [430, 513] width 459 height 32
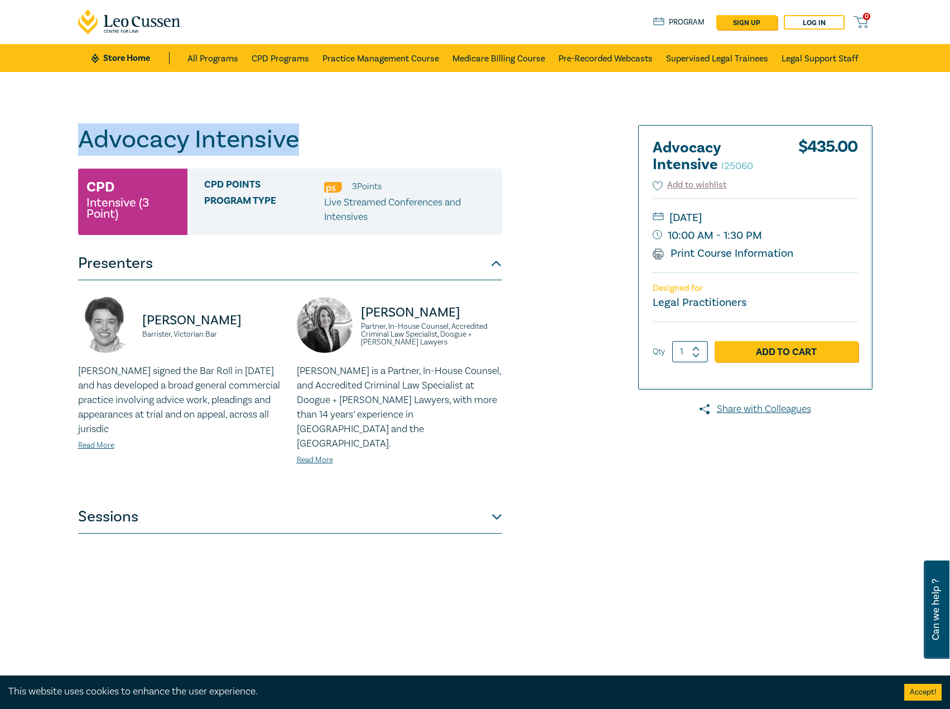
drag, startPoint x: 312, startPoint y: 139, endPoint x: 65, endPoint y: 150, distance: 247.4
click at [65, 150] on div "Advocacy Intensive I25060 CPD Intensive (3 Point) CPD Points 3 Point s Program …" at bounding box center [475, 404] width 950 height 664
copy h1 "Advocacy Intensive"
